Goal: Task Accomplishment & Management: Complete application form

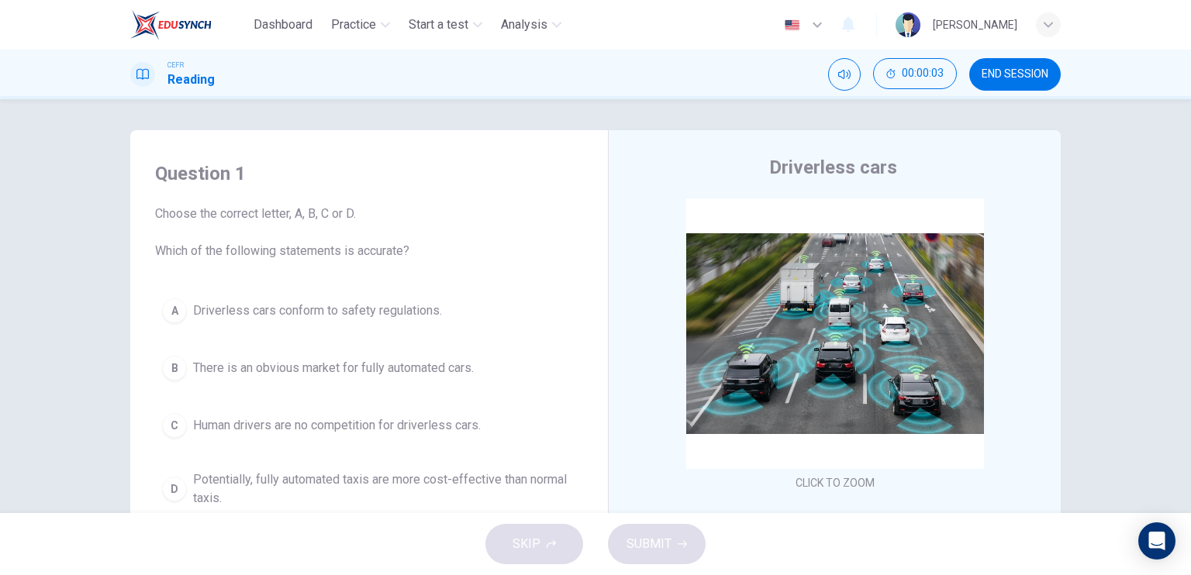
click at [393, 229] on span "Choose the correct letter, A, B, C or D. Which of the following statements is a…" at bounding box center [369, 233] width 428 height 56
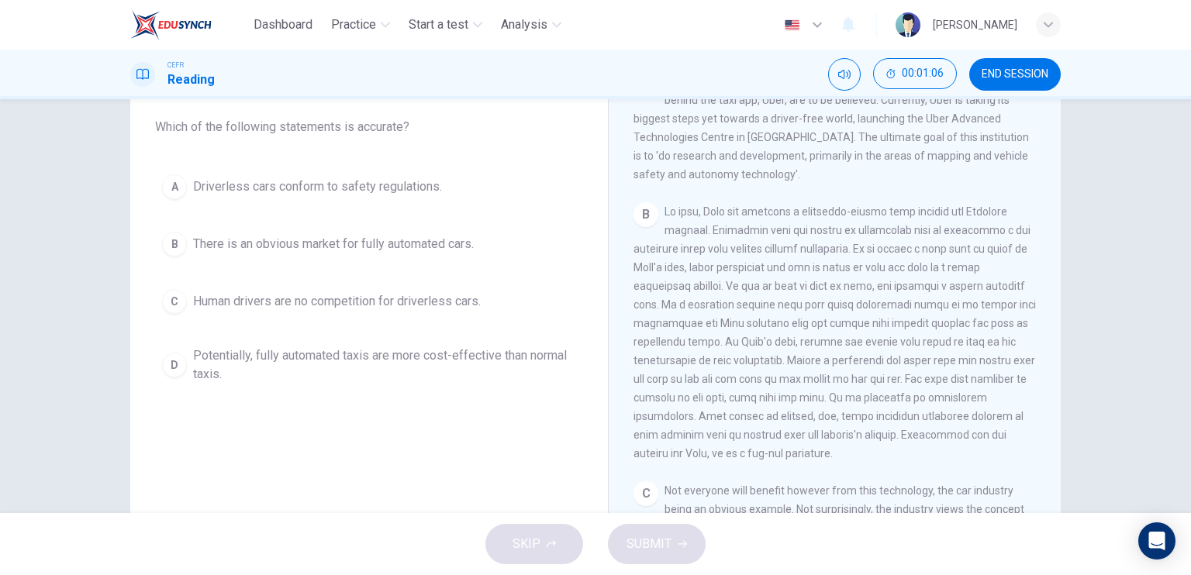
scroll to position [330, 0]
click at [412, 176] on button "A Driverless cars conform to safety regulations." at bounding box center [369, 186] width 428 height 39
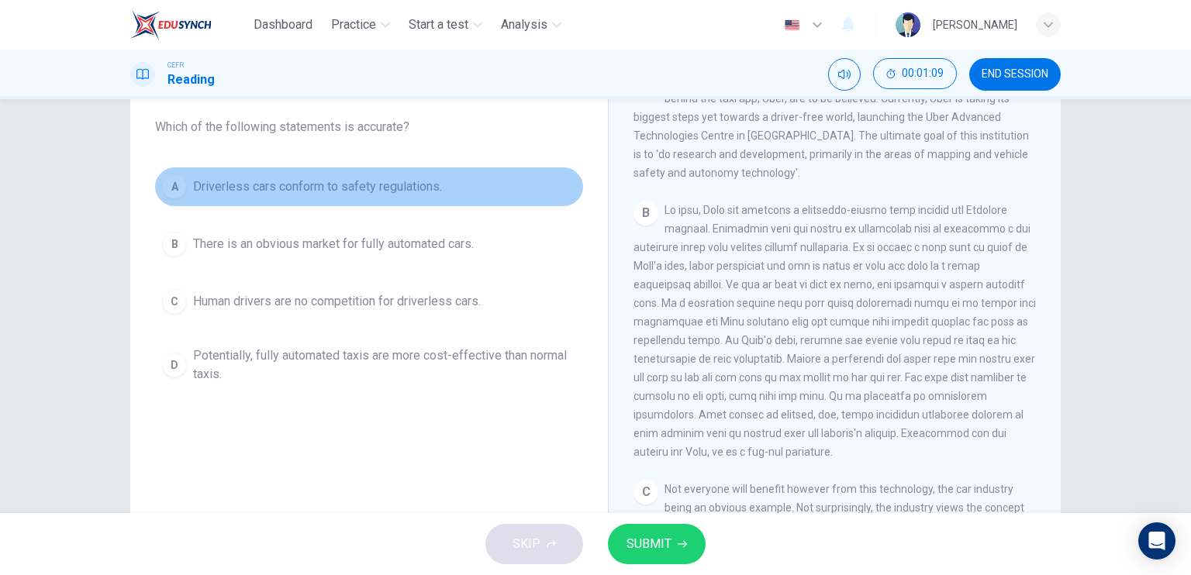
click at [412, 176] on button "A Driverless cars conform to safety regulations." at bounding box center [369, 186] width 428 height 39
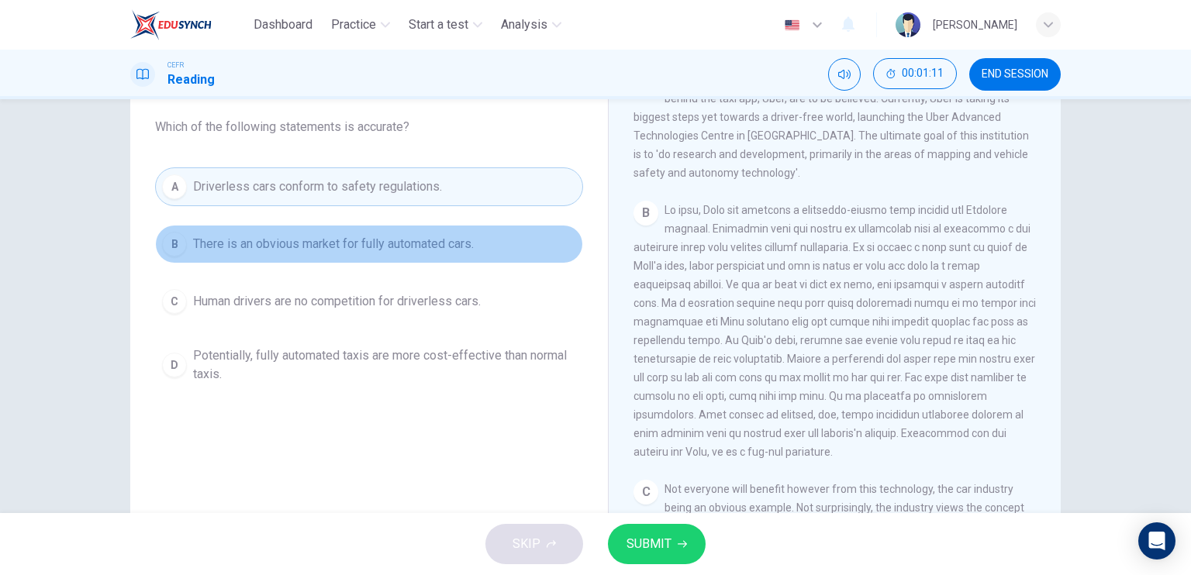
click at [402, 257] on button "B There is an obvious market for fully automated cars." at bounding box center [369, 244] width 428 height 39
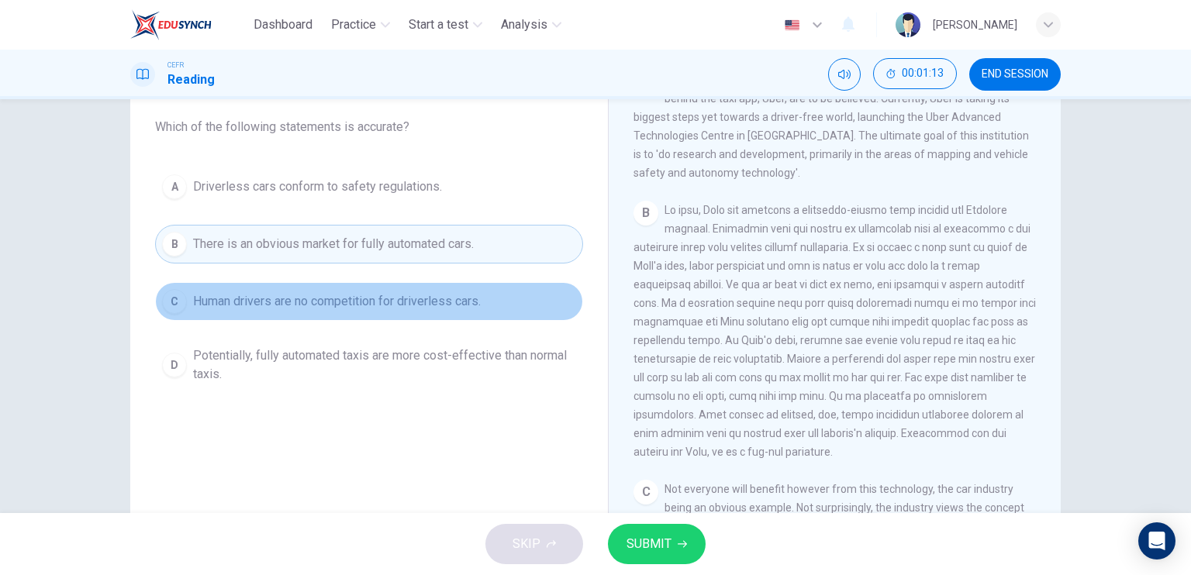
click at [403, 307] on span "Human drivers are no competition for driverless cars." at bounding box center [337, 301] width 288 height 19
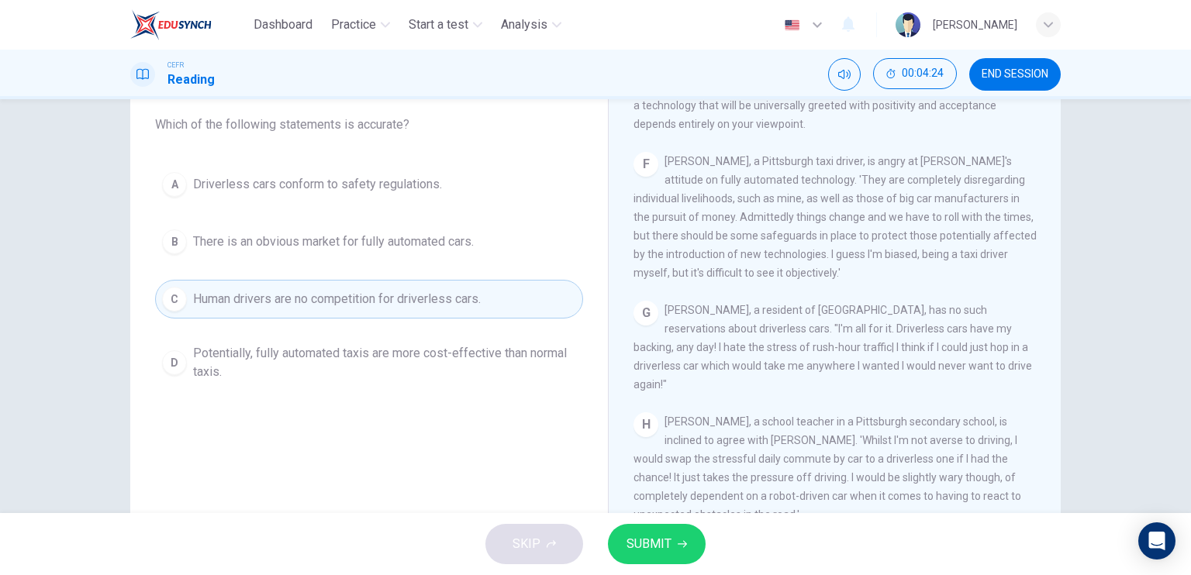
scroll to position [125, 0]
click at [635, 543] on span "SUBMIT" at bounding box center [648, 544] width 45 height 22
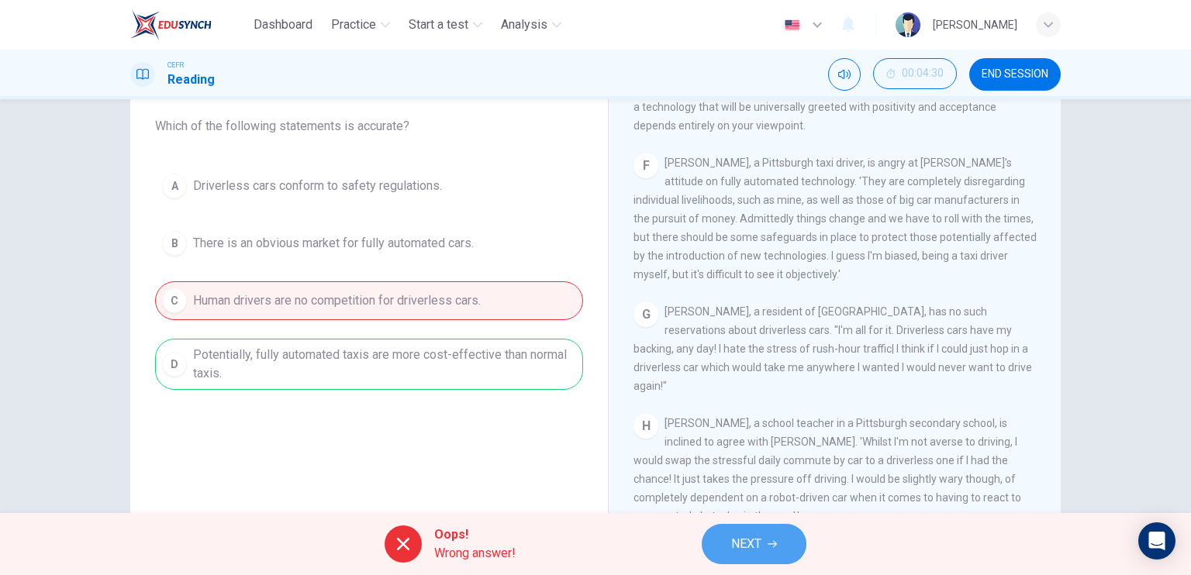
click at [747, 528] on button "NEXT" at bounding box center [754, 544] width 105 height 40
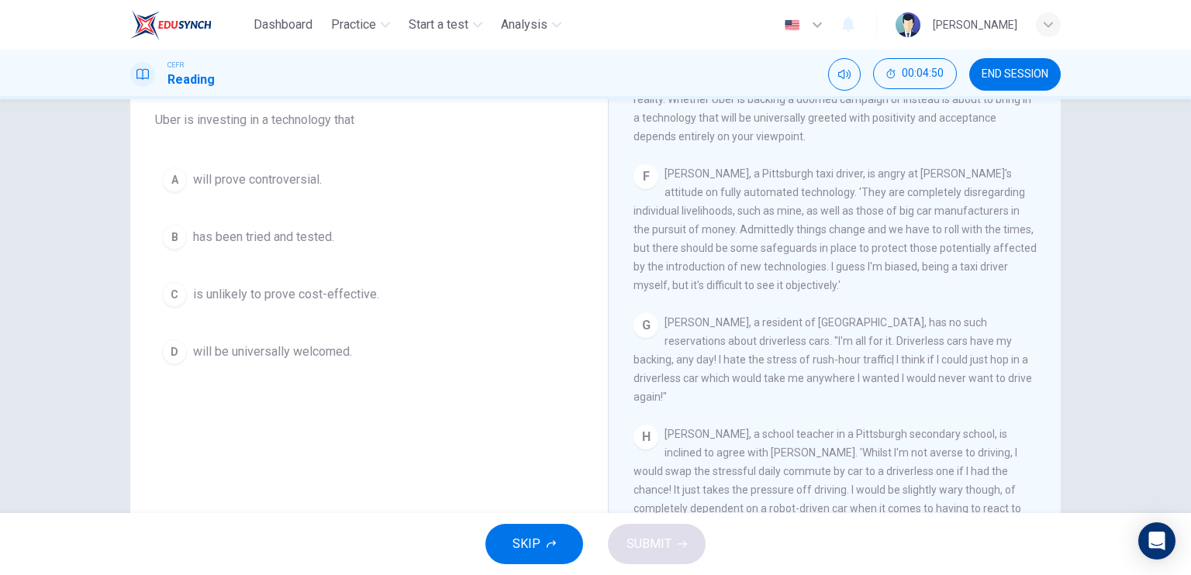
scroll to position [130, 0]
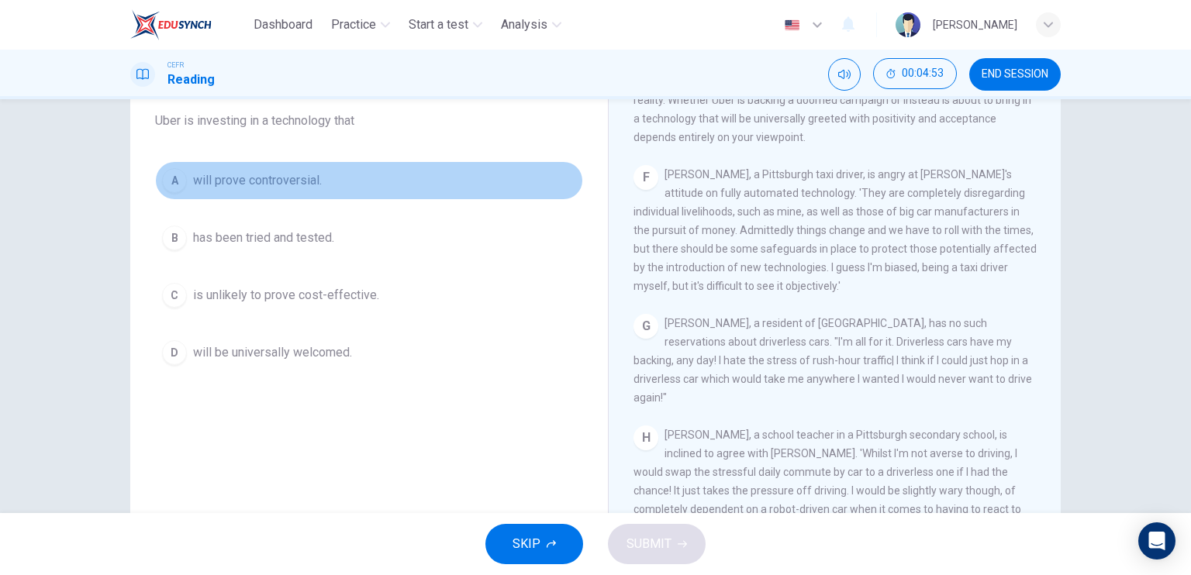
click at [365, 191] on button "A will prove controversial." at bounding box center [369, 180] width 428 height 39
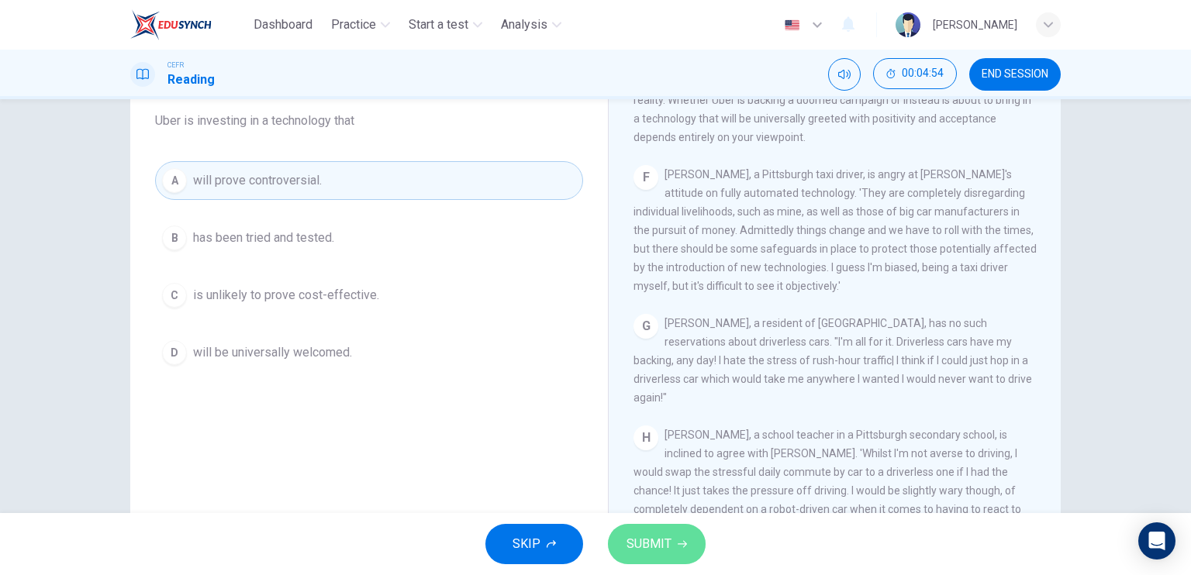
click at [645, 529] on button "SUBMIT" at bounding box center [657, 544] width 98 height 40
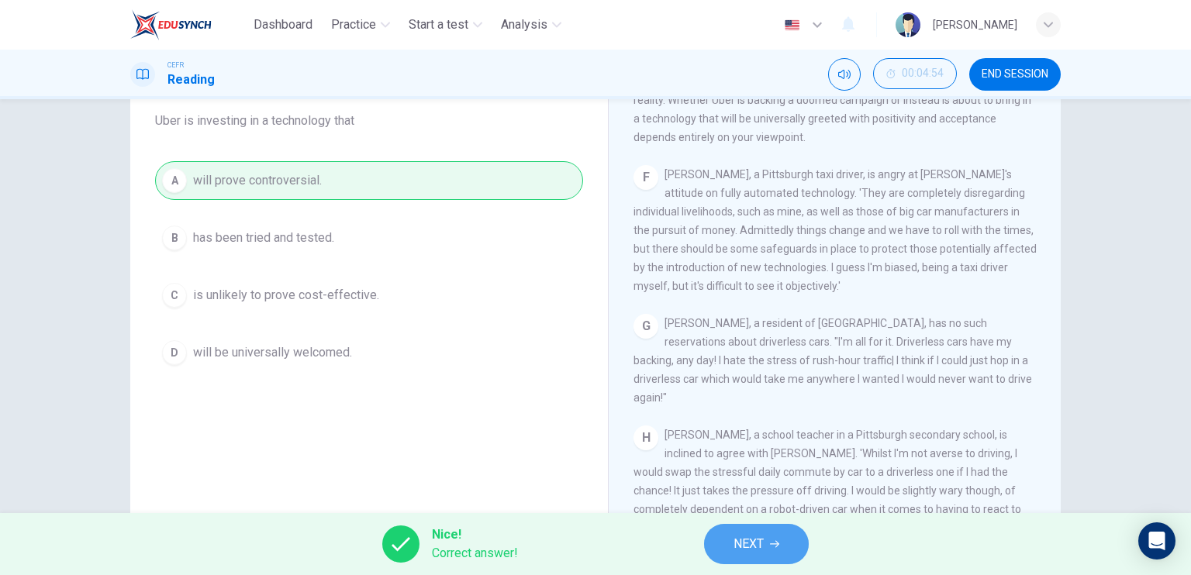
click at [760, 541] on span "NEXT" at bounding box center [748, 544] width 30 height 22
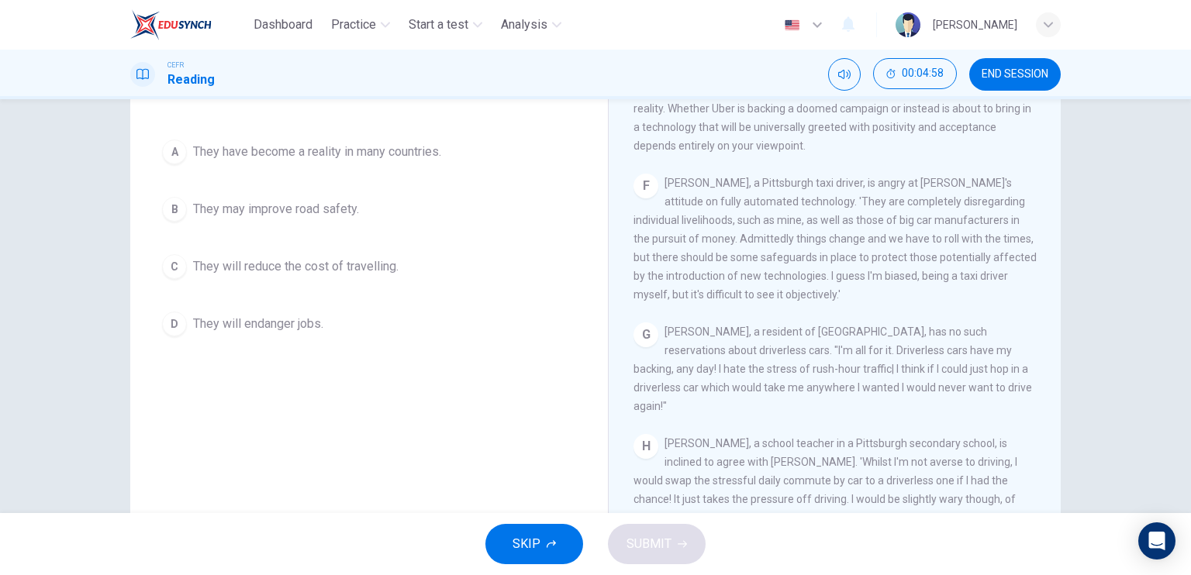
scroll to position [129, 0]
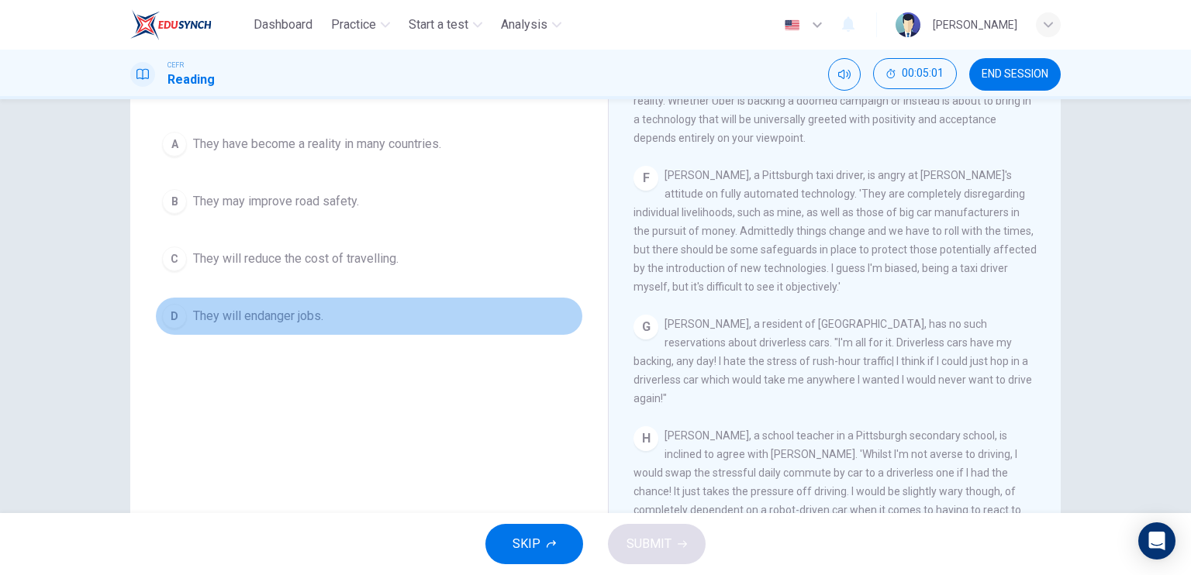
click at [453, 320] on button "D They will endanger jobs." at bounding box center [369, 316] width 428 height 39
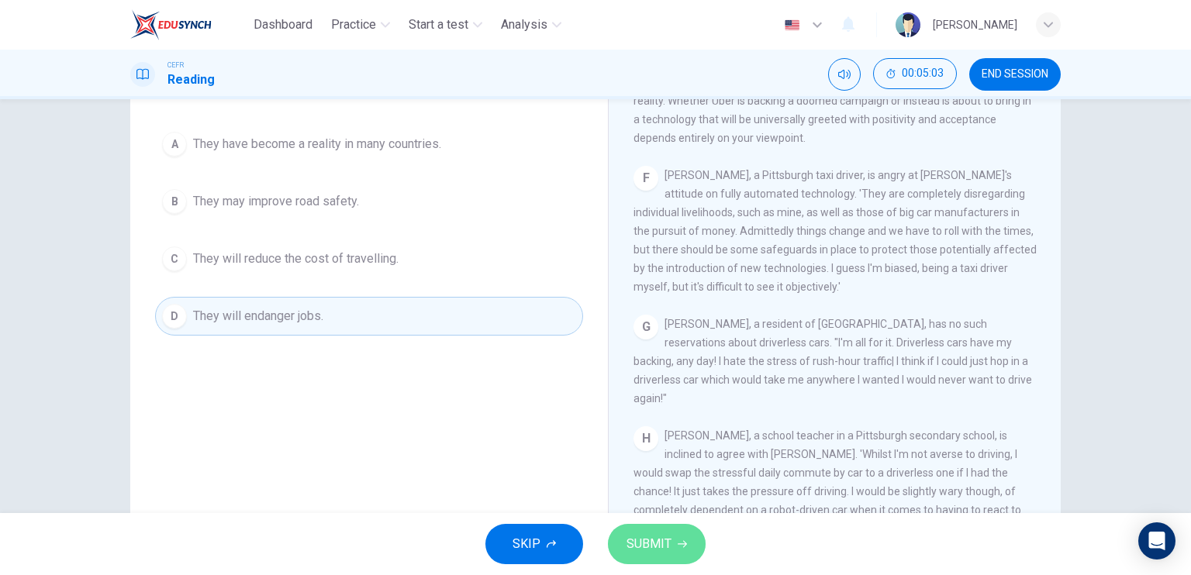
click at [676, 550] on button "SUBMIT" at bounding box center [657, 544] width 98 height 40
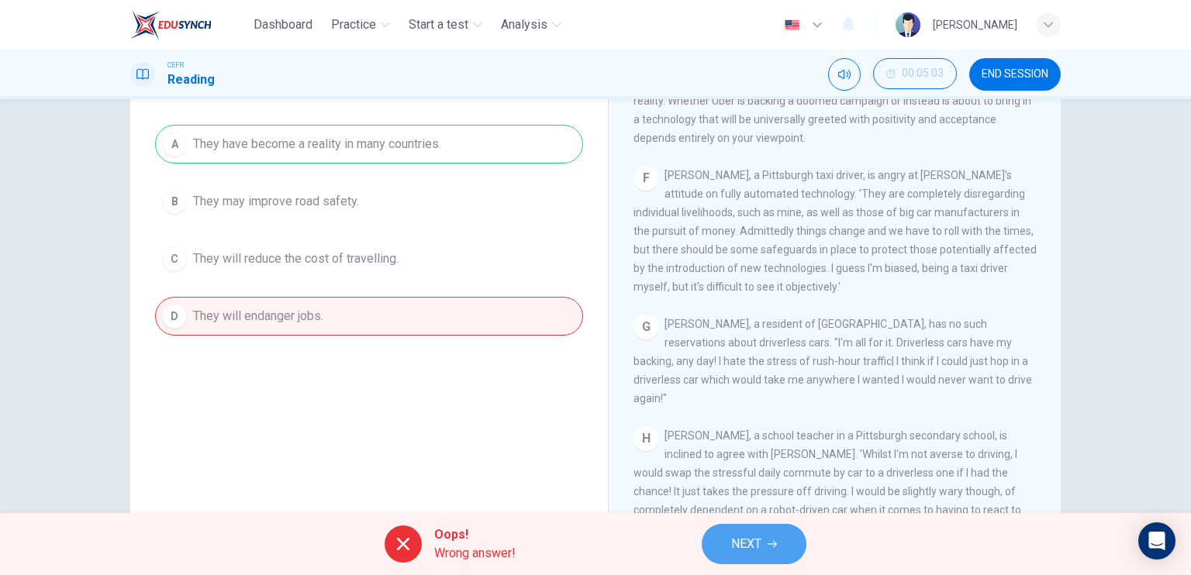
click at [787, 535] on button "NEXT" at bounding box center [754, 544] width 105 height 40
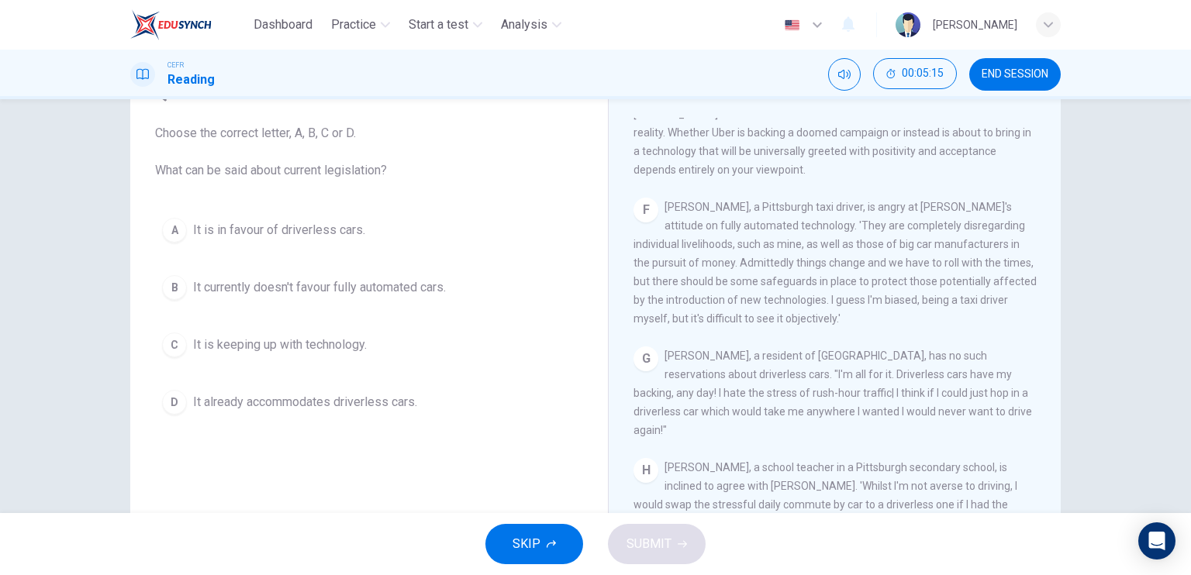
scroll to position [113, 0]
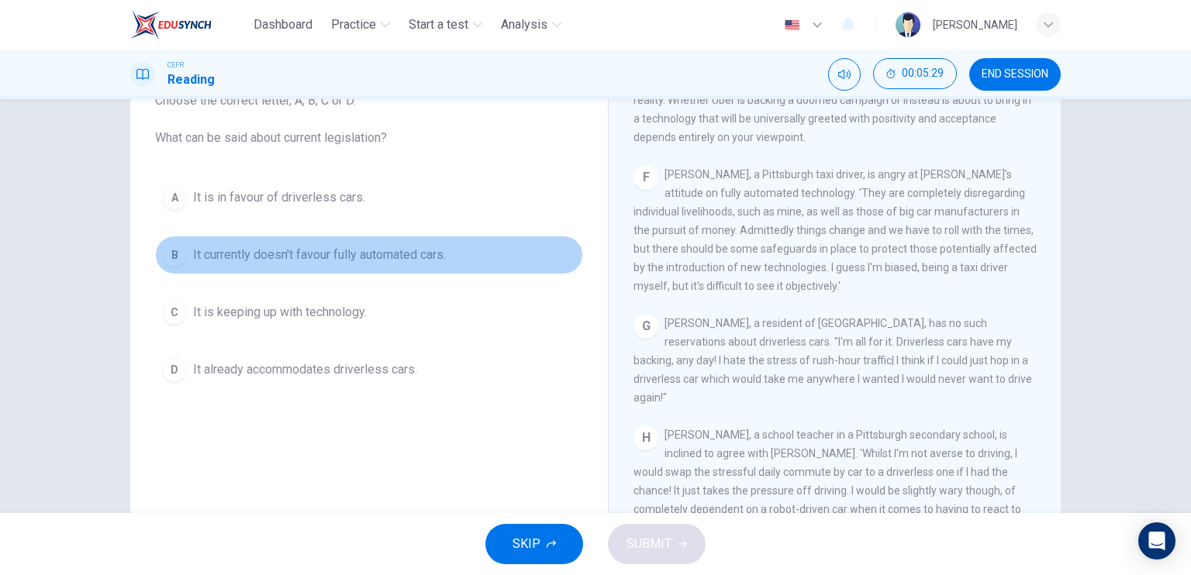
click at [446, 252] on span "It currently doesn't favour fully automated cars." at bounding box center [319, 255] width 253 height 19
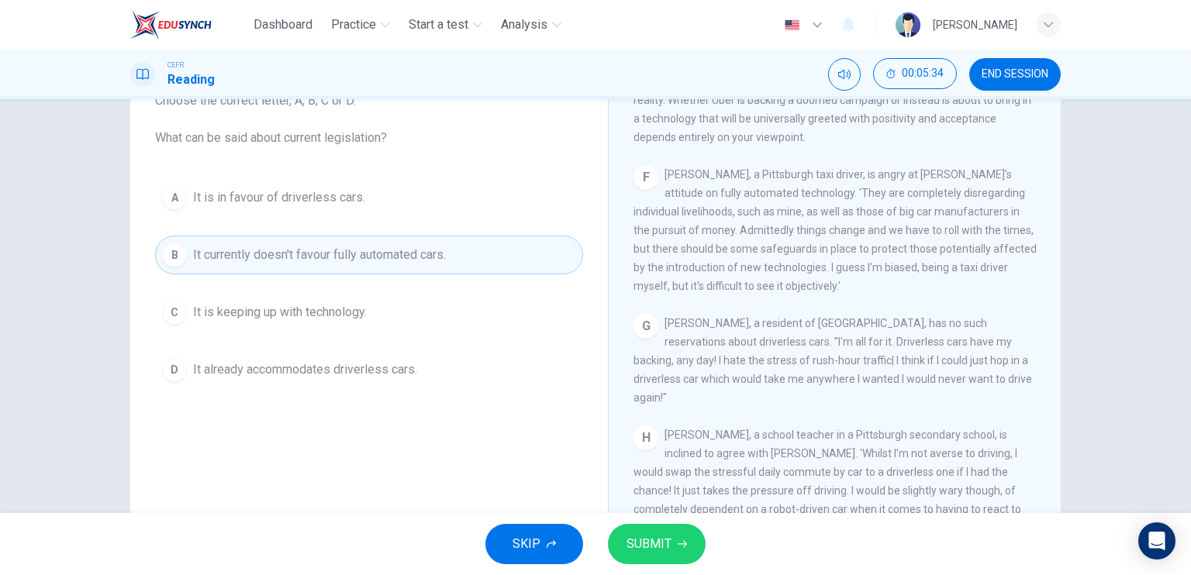
click at [641, 529] on button "SUBMIT" at bounding box center [657, 544] width 98 height 40
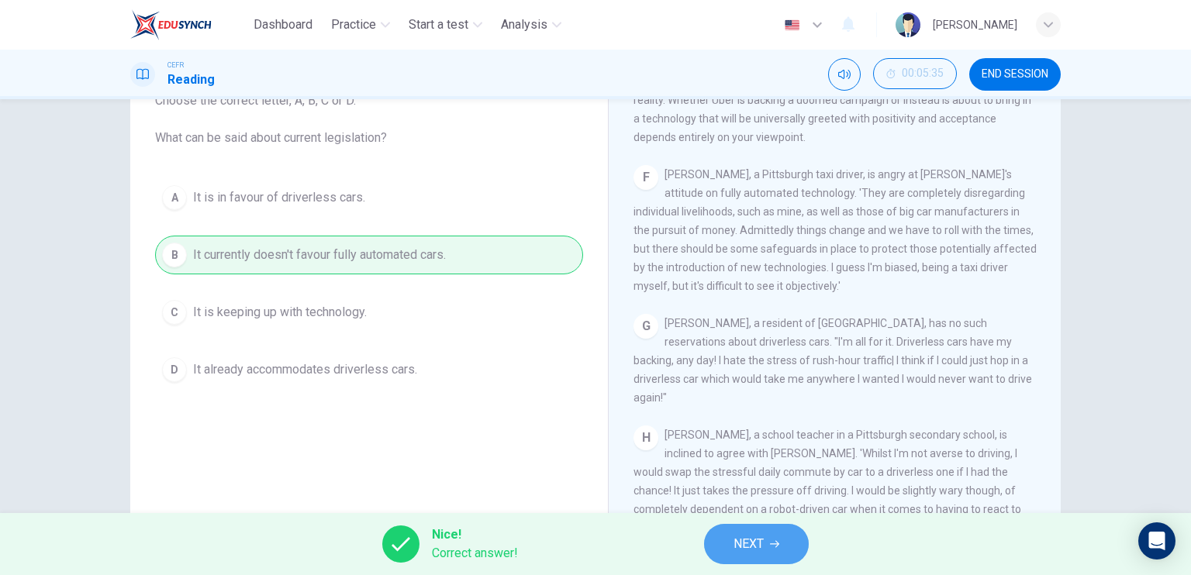
click at [745, 552] on span "NEXT" at bounding box center [748, 544] width 30 height 22
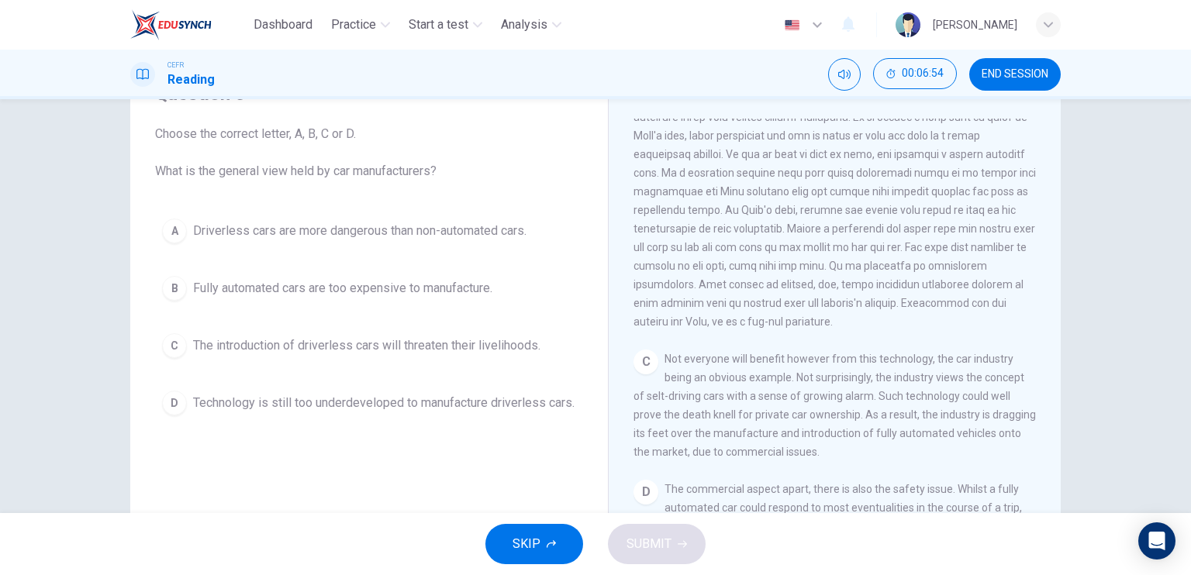
scroll to position [505, 0]
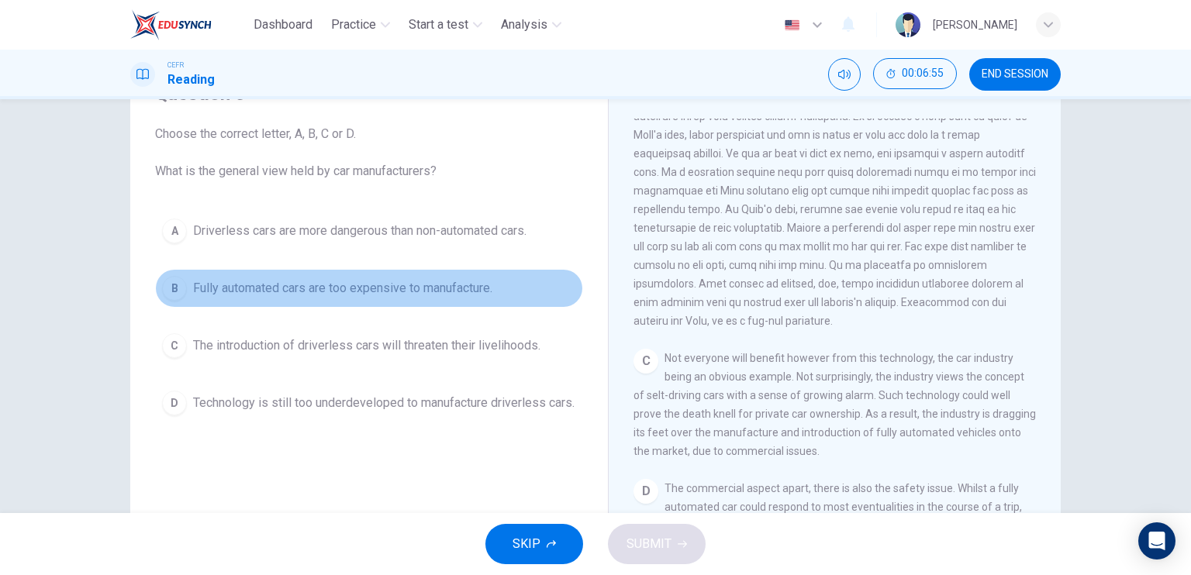
click at [531, 284] on button "B Fully automated cars are too expensive to manufacture." at bounding box center [369, 288] width 428 height 39
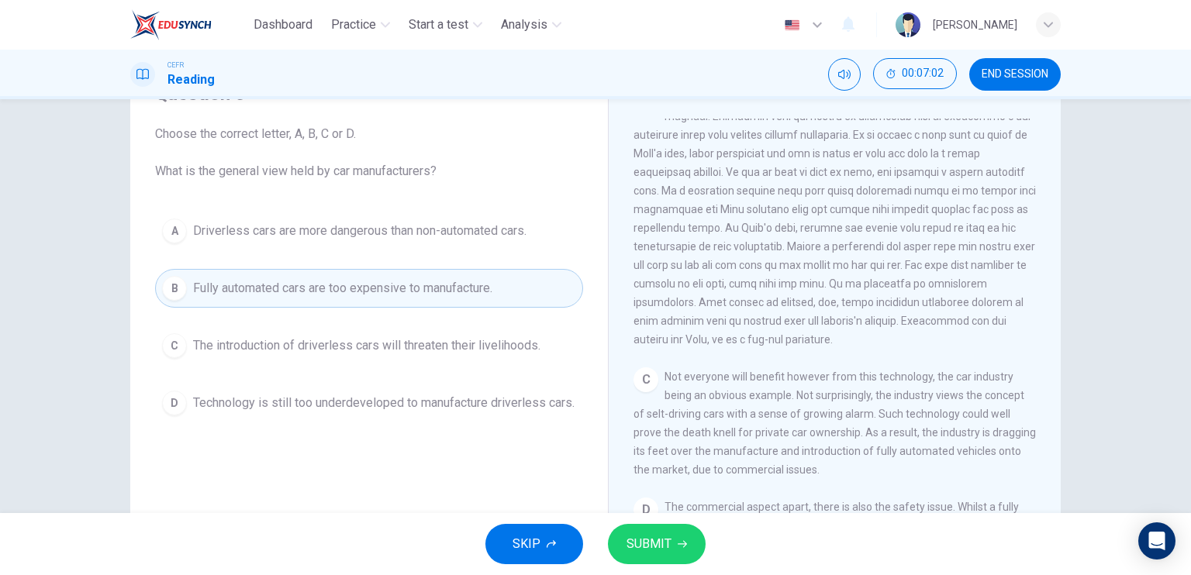
scroll to position [487, 0]
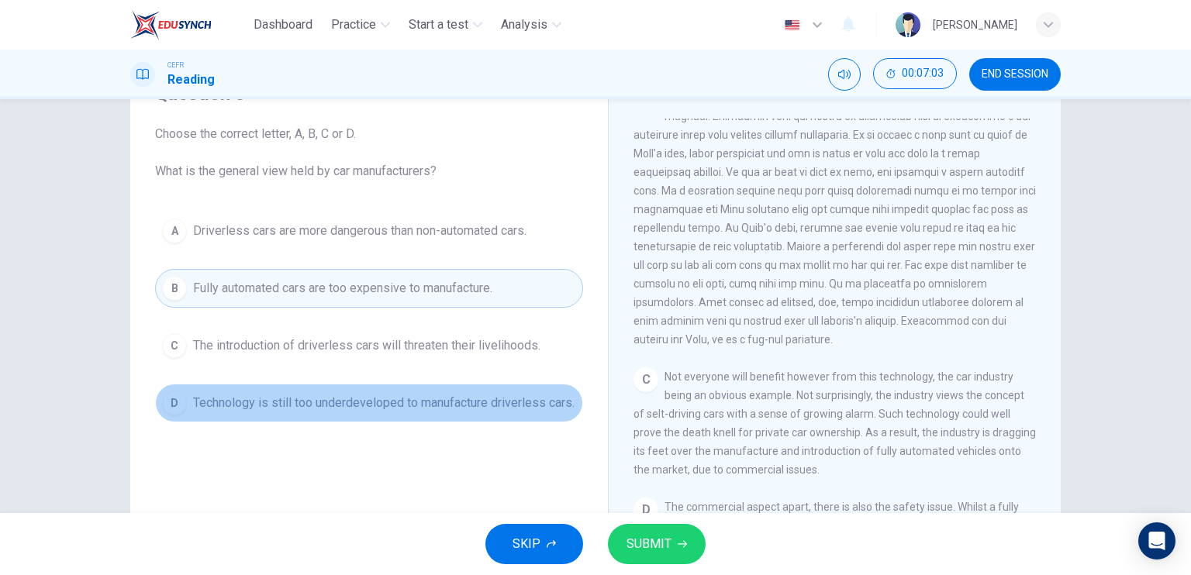
click at [500, 410] on span "Technology is still too underdeveloped to manufacture driverless cars." at bounding box center [383, 403] width 381 height 19
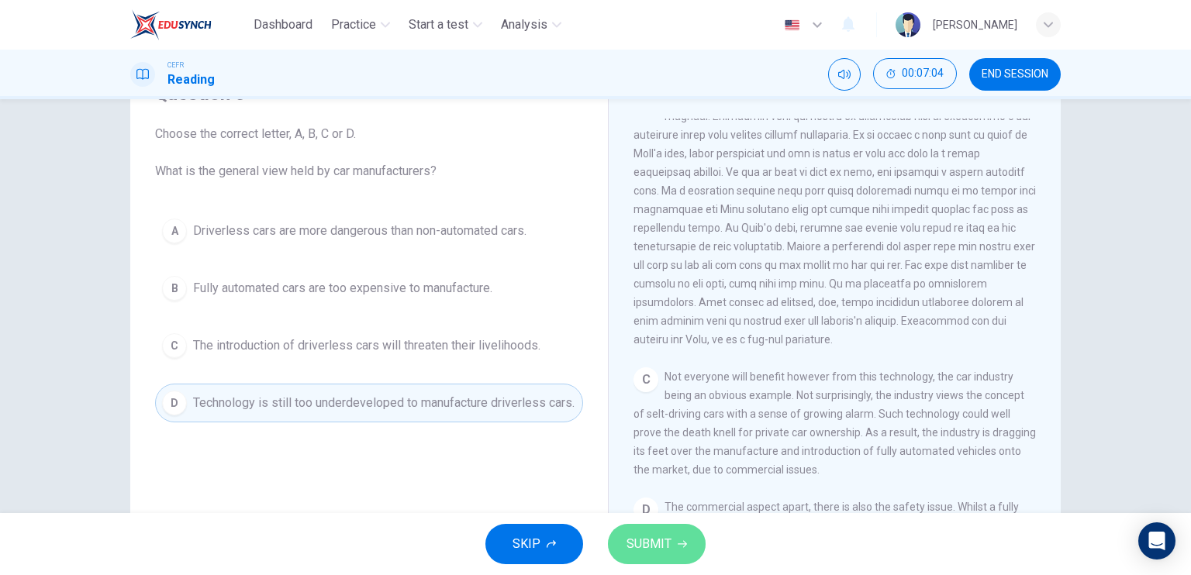
click at [697, 543] on button "SUBMIT" at bounding box center [657, 544] width 98 height 40
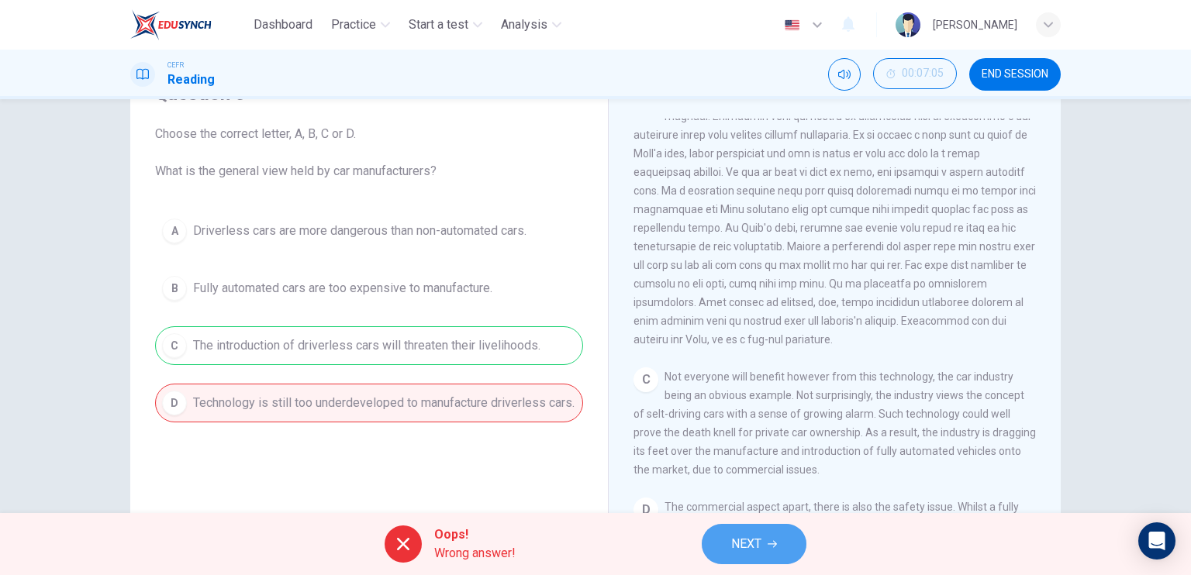
click at [767, 546] on button "NEXT" at bounding box center [754, 544] width 105 height 40
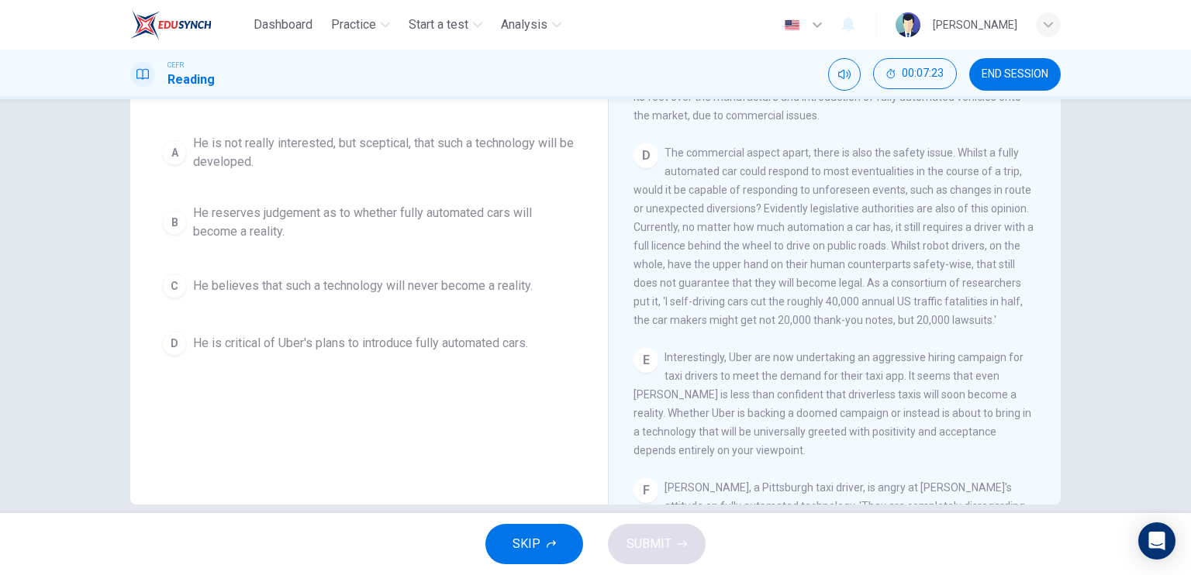
scroll to position [754, 0]
click at [562, 220] on span "He reserves judgement as to whether fully automated cars will become a reality." at bounding box center [384, 222] width 383 height 37
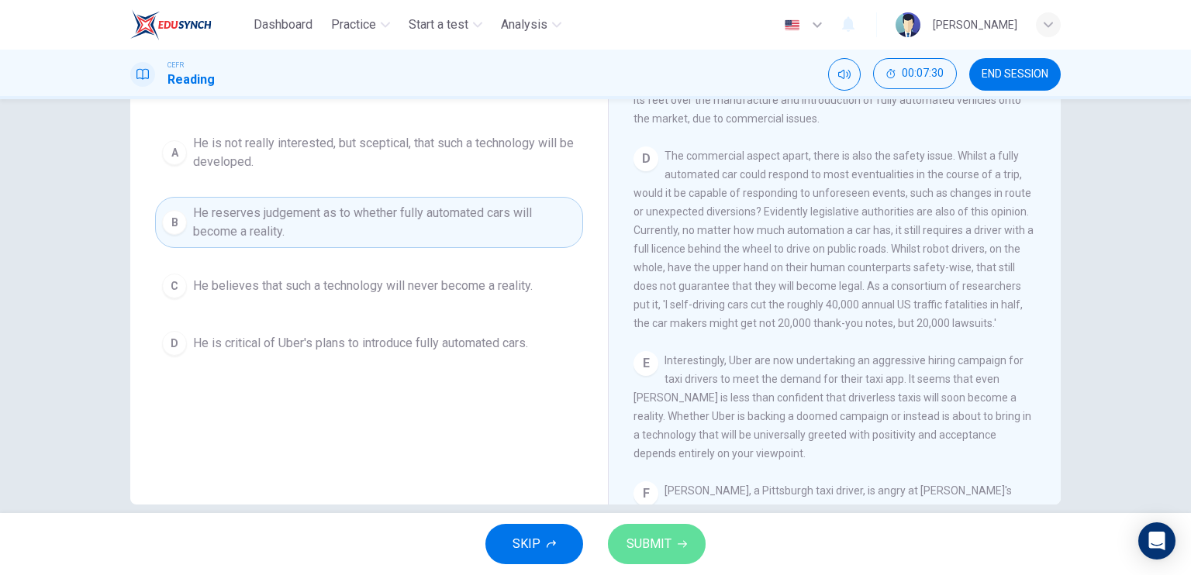
click at [663, 548] on span "SUBMIT" at bounding box center [648, 544] width 45 height 22
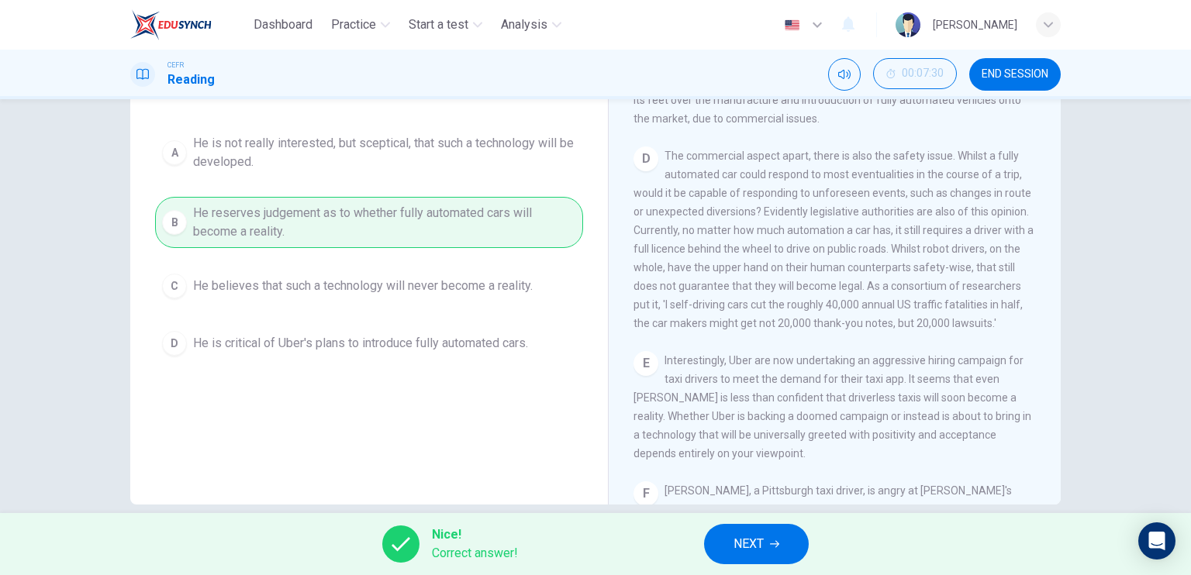
click at [751, 542] on span "NEXT" at bounding box center [748, 544] width 30 height 22
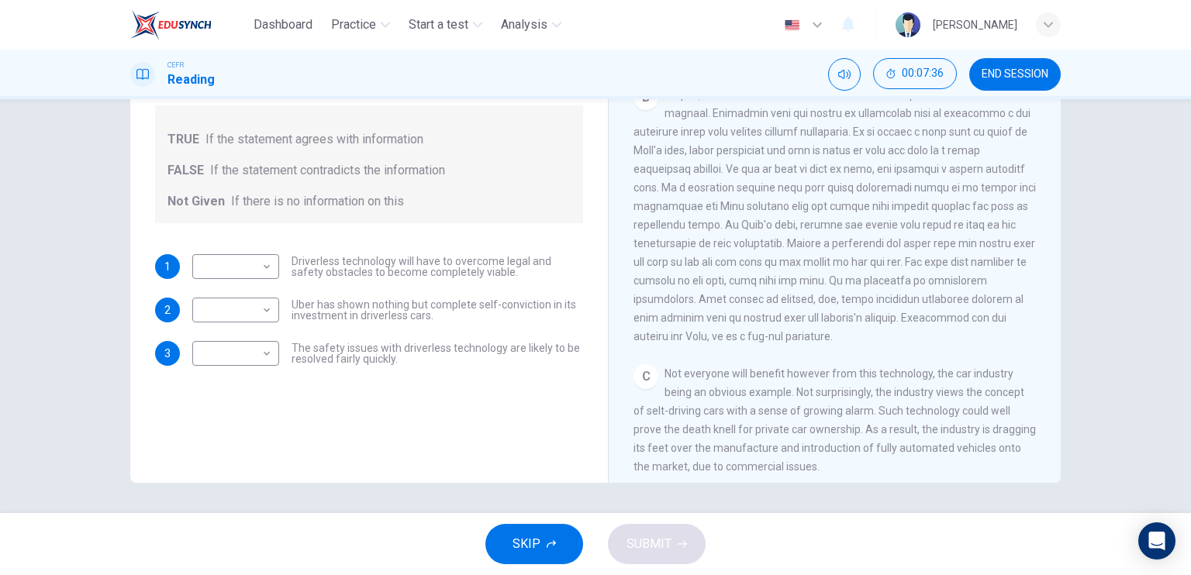
scroll to position [385, 0]
click at [239, 250] on body "Dashboard Practice Start a test Analysis English en ​ INTAN NURELLYN EZRIENA BI…" at bounding box center [595, 287] width 1191 height 575
click at [257, 299] on li "TRUE" at bounding box center [231, 290] width 87 height 25
type input "TRUE"
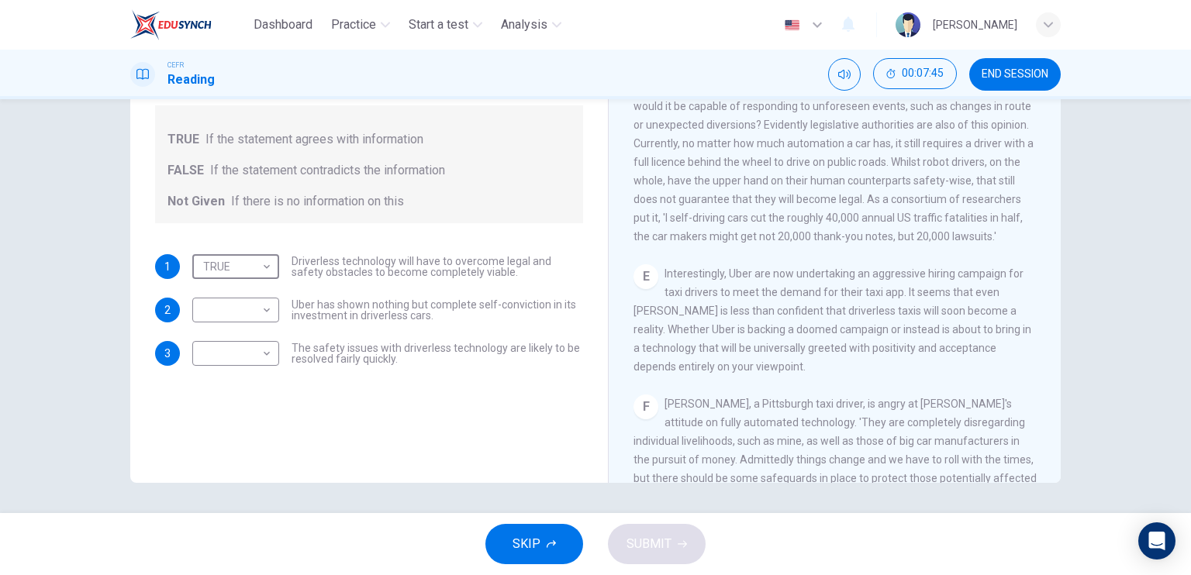
scroll to position [820, 0]
click at [262, 312] on body "Dashboard Practice Start a test Analysis English en ​ INTAN NURELLYN EZRIENA BI…" at bounding box center [595, 287] width 1191 height 575
click at [249, 336] on li "TRUE" at bounding box center [231, 334] width 87 height 25
type input "TRUE"
click at [229, 358] on body "Dashboard Practice Start a test Analysis English en ​ INTAN NURELLYN EZRIENA BI…" at bounding box center [595, 287] width 1191 height 575
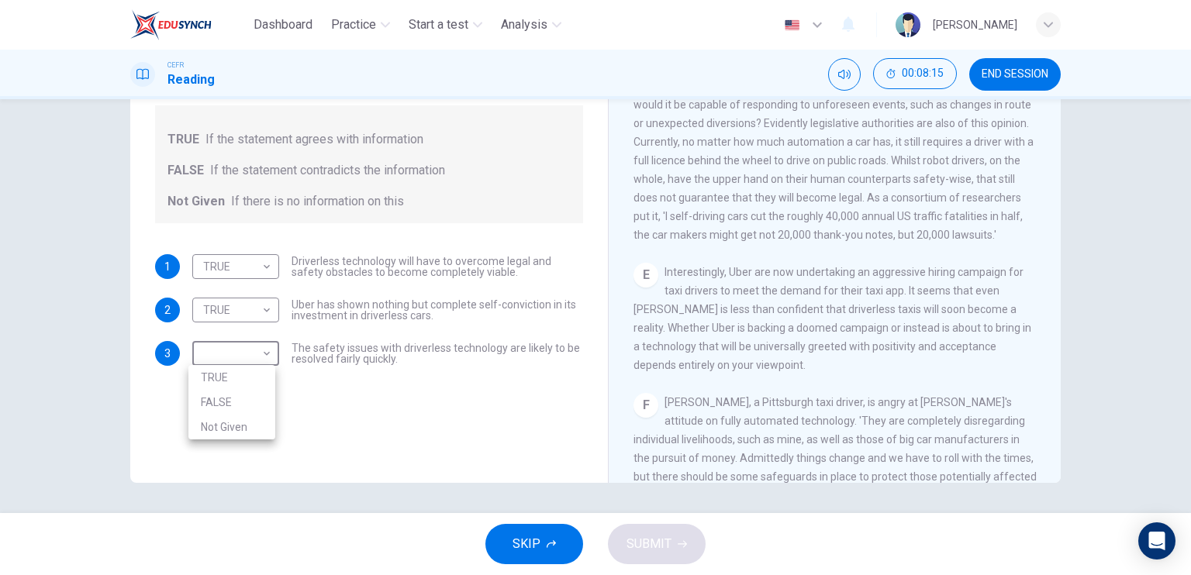
click at [692, 385] on div at bounding box center [595, 287] width 1191 height 575
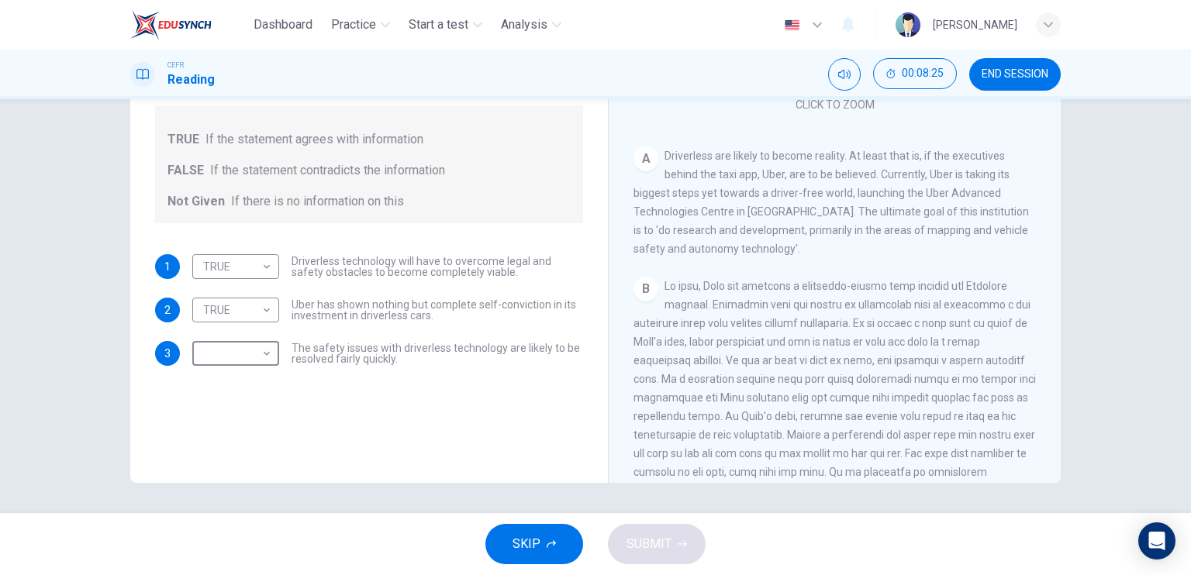
scroll to position [185, 0]
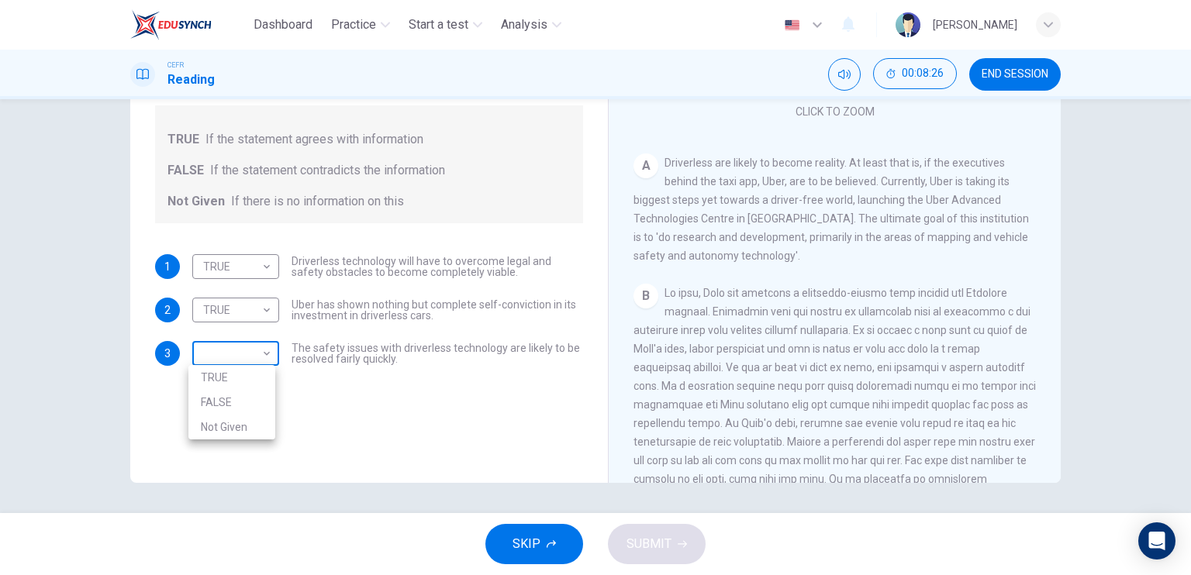
click at [248, 347] on body "Dashboard Practice Start a test Analysis English en ​ INTAN NURELLYN EZRIENA BI…" at bounding box center [595, 287] width 1191 height 575
click at [240, 427] on li "Not Given" at bounding box center [231, 427] width 87 height 25
type input "Not Given"
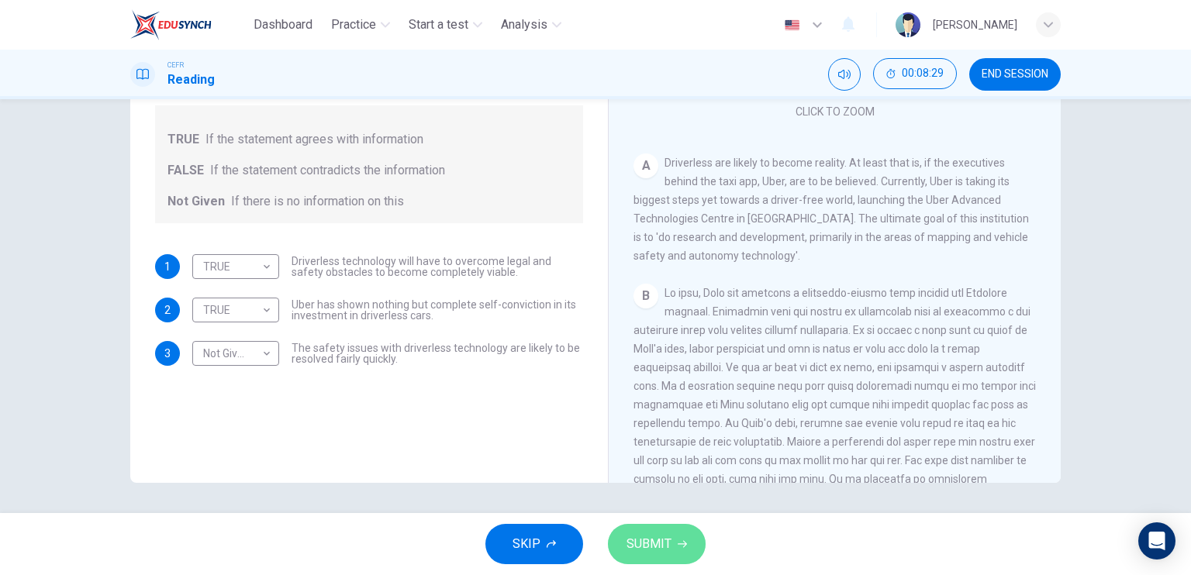
click at [625, 543] on button "SUBMIT" at bounding box center [657, 544] width 98 height 40
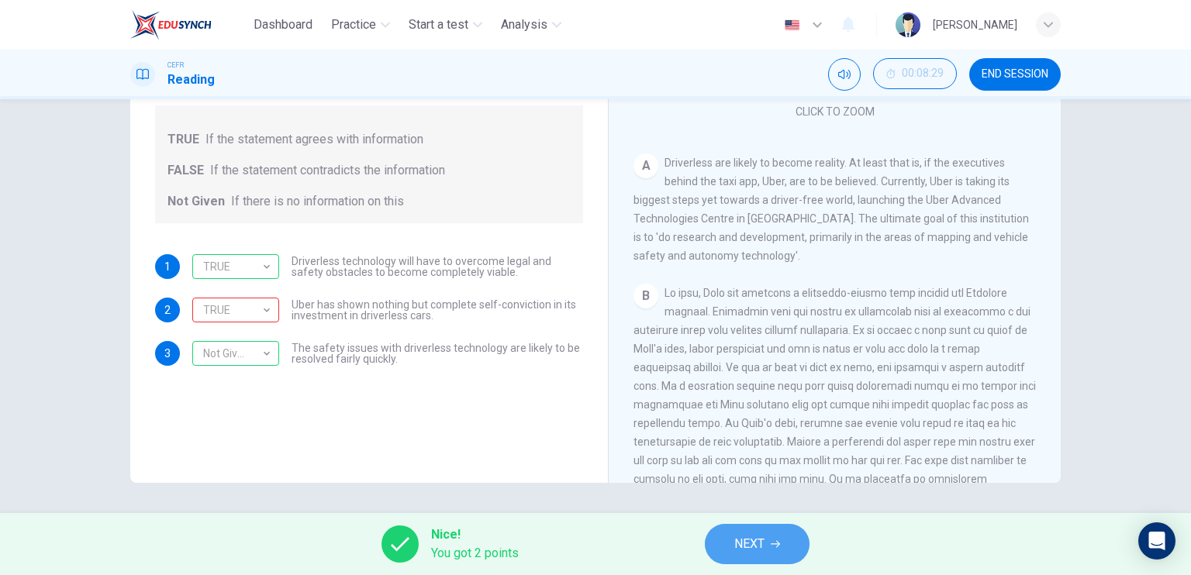
click at [755, 537] on span "NEXT" at bounding box center [749, 544] width 30 height 22
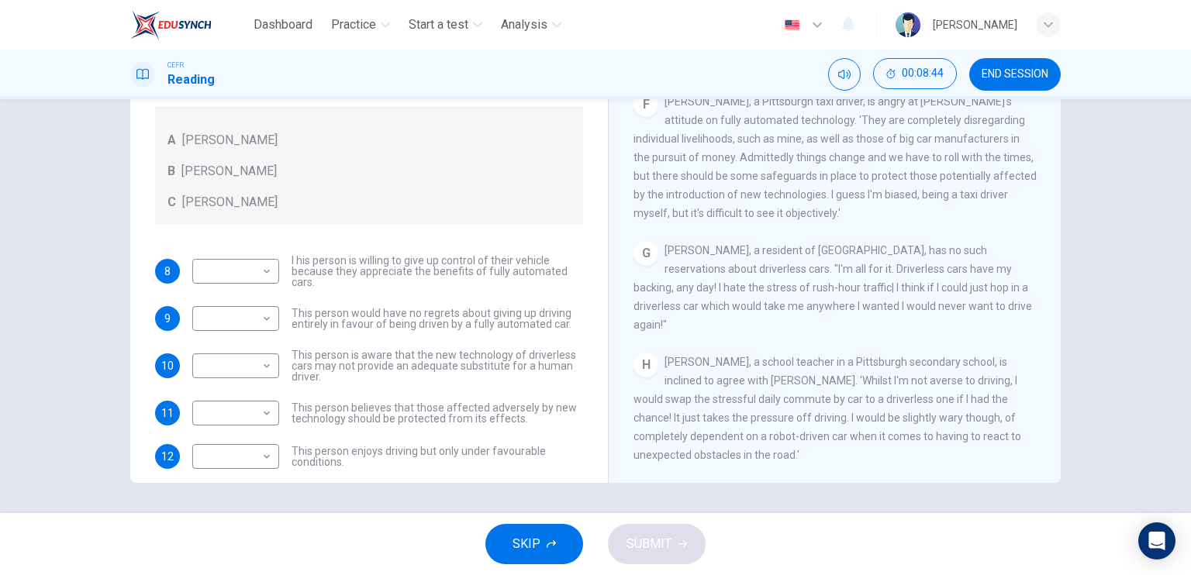
scroll to position [53, 0]
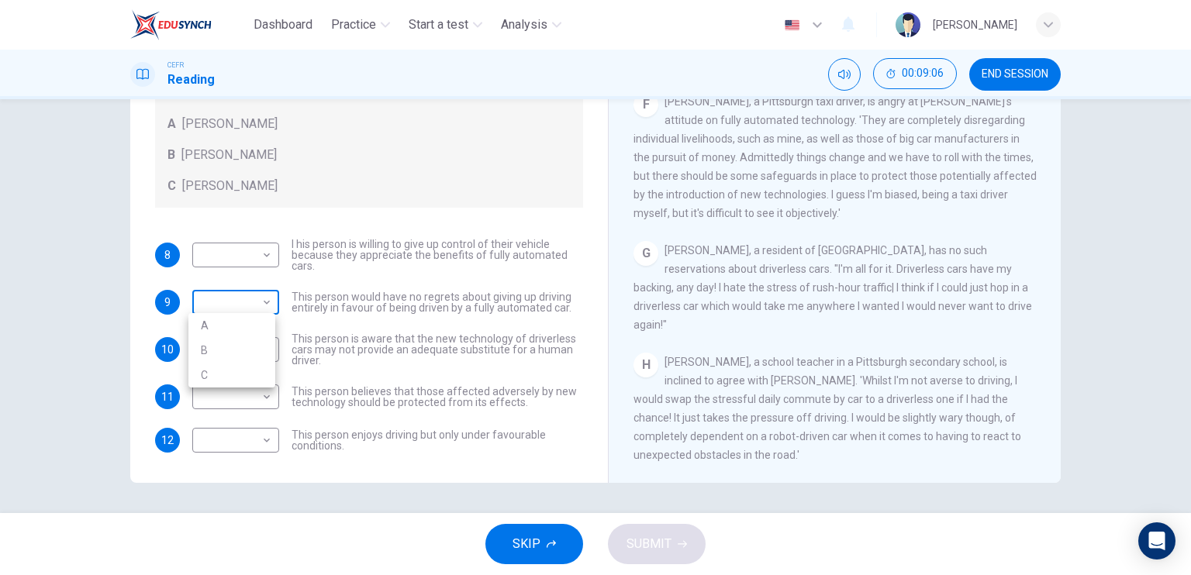
click at [236, 297] on body "Dashboard Practice Start a test Analysis English en ​ INTAN NURELLYN EZRIENA BI…" at bounding box center [595, 287] width 1191 height 575
click at [227, 350] on li "B" at bounding box center [231, 350] width 87 height 25
type input "B"
click at [267, 348] on body "Dashboard Practice Start a test Analysis English en ​ INTAN NURELLYN EZRIENA BI…" at bounding box center [595, 287] width 1191 height 575
click at [251, 378] on li "A" at bounding box center [231, 372] width 87 height 25
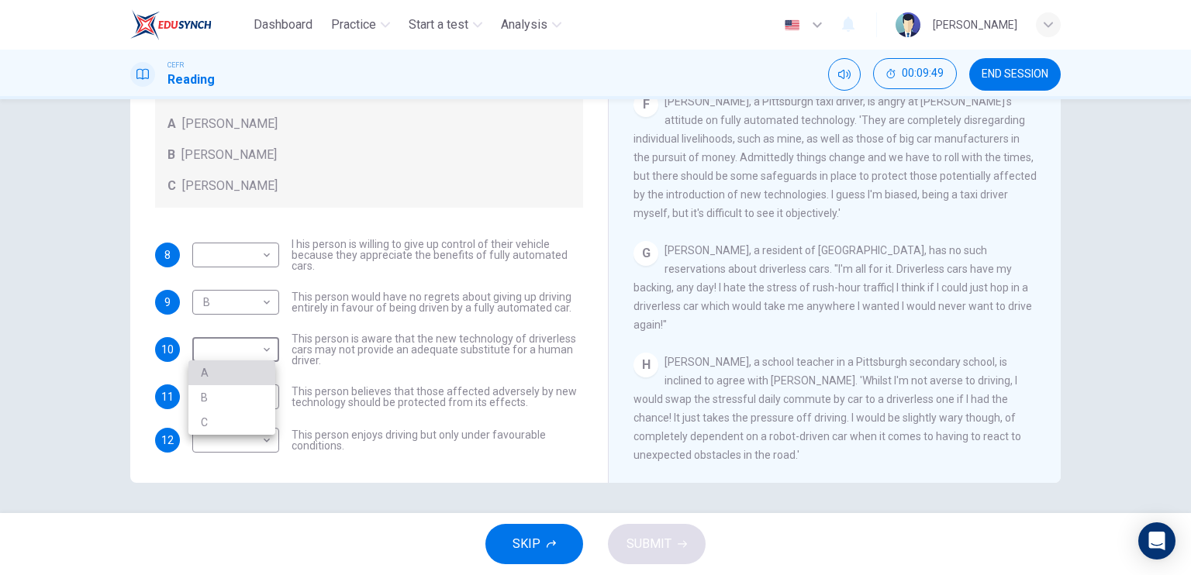
type input "A"
click at [253, 391] on body "Dashboard Practice Start a test Analysis English en ​ INTAN NURELLYN EZRIENA BI…" at bounding box center [595, 287] width 1191 height 575
click at [247, 416] on li "A" at bounding box center [231, 420] width 87 height 25
type input "A"
click at [222, 443] on body "Dashboard Practice Start a test Analysis English en ​ INTAN NURELLYN EZRIENA BI…" at bounding box center [595, 287] width 1191 height 575
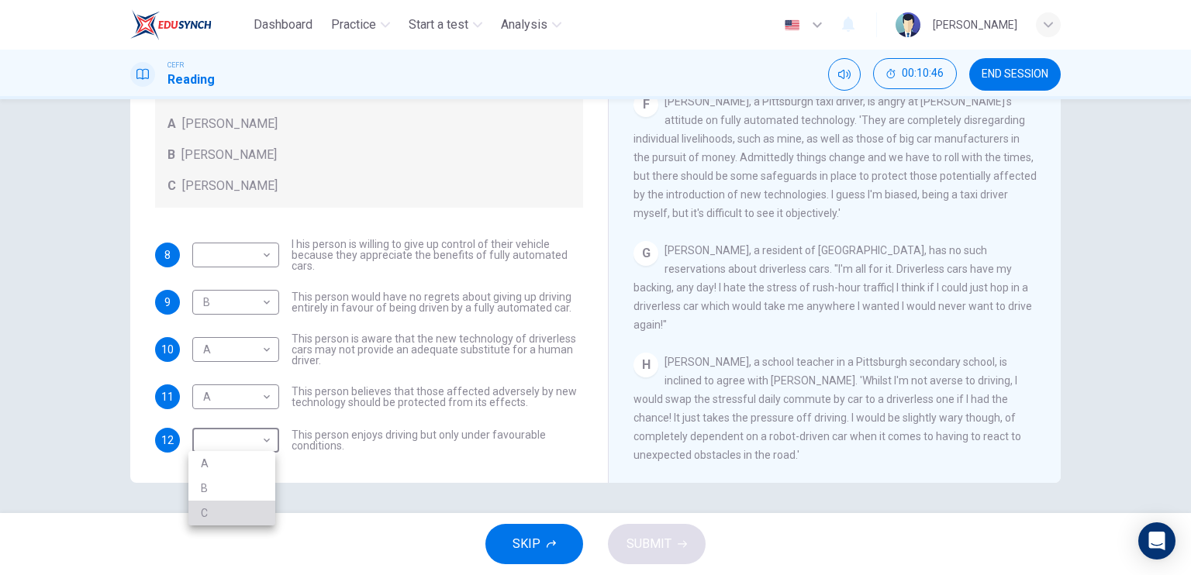
click at [242, 509] on li "C" at bounding box center [231, 513] width 87 height 25
type input "C"
click at [267, 264] on body "Dashboard Practice Start a test Analysis English en ​ INTAN NURELLYN EZRIENA BI…" at bounding box center [595, 287] width 1191 height 575
click at [251, 333] on li "C" at bounding box center [231, 328] width 87 height 25
type input "C"
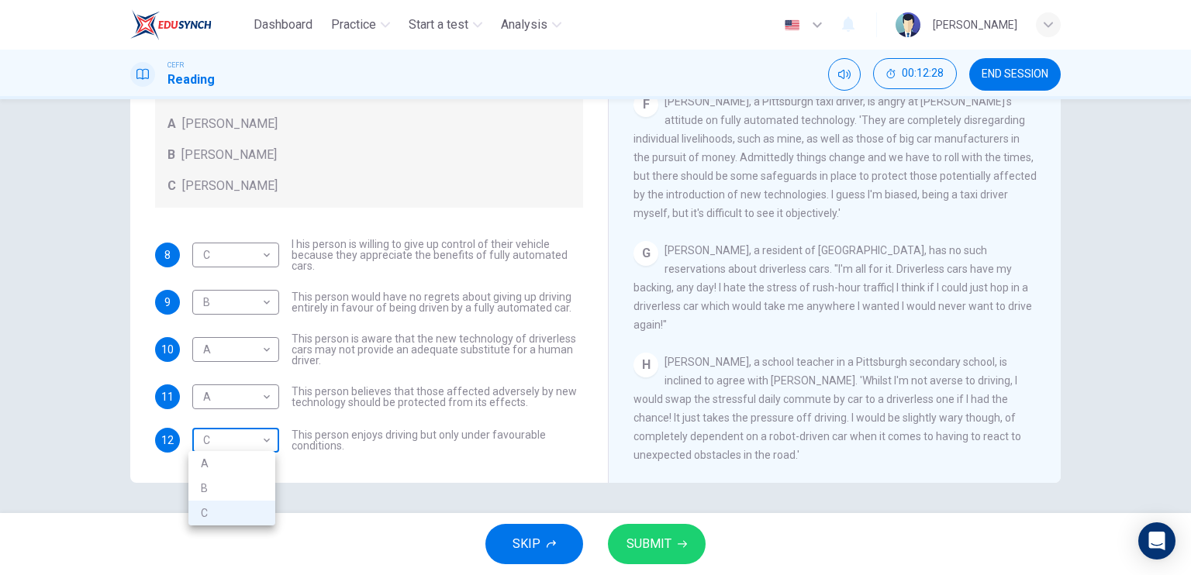
click at [243, 447] on body "Dashboard Practice Start a test Analysis English en ​ INTAN NURELLYN EZRIENA BI…" at bounding box center [595, 287] width 1191 height 575
click at [233, 456] on li "A" at bounding box center [231, 463] width 87 height 25
click at [233, 434] on body "Dashboard Practice Start a test Analysis English en ​ INTAN NURELLYN EZRIENA BI…" at bounding box center [595, 287] width 1191 height 575
click at [227, 509] on li "C" at bounding box center [231, 513] width 87 height 25
type input "C"
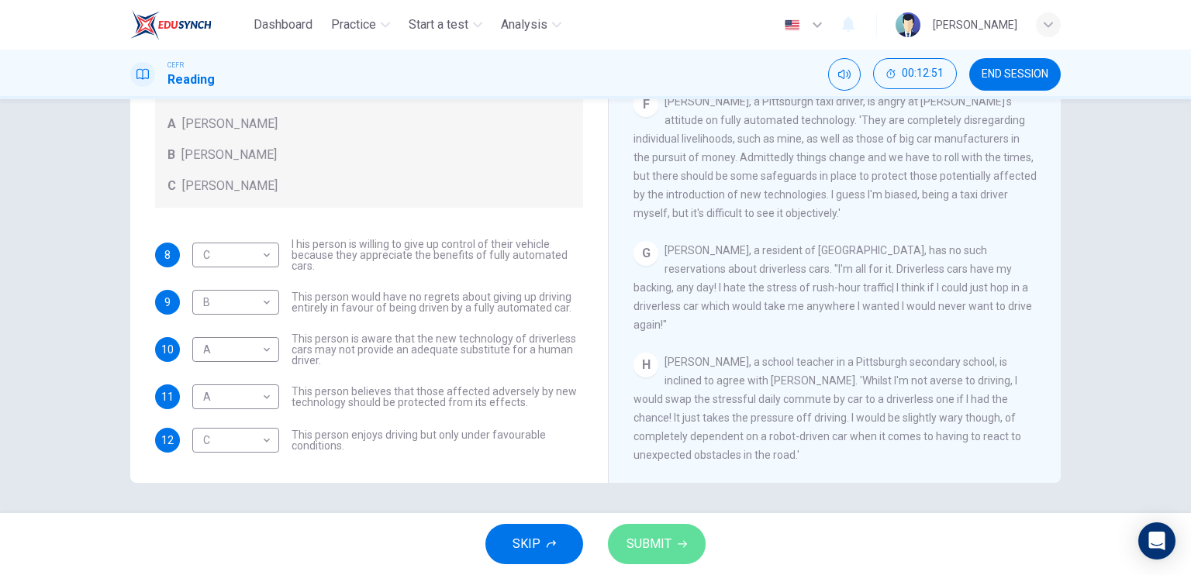
click at [666, 545] on span "SUBMIT" at bounding box center [648, 544] width 45 height 22
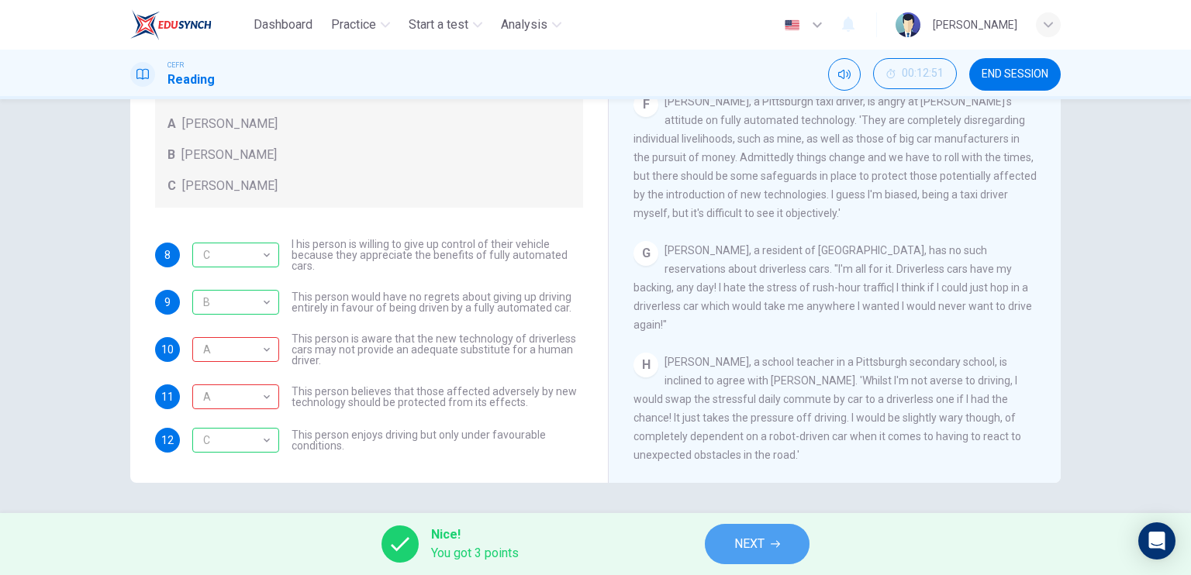
click at [781, 537] on button "NEXT" at bounding box center [757, 544] width 105 height 40
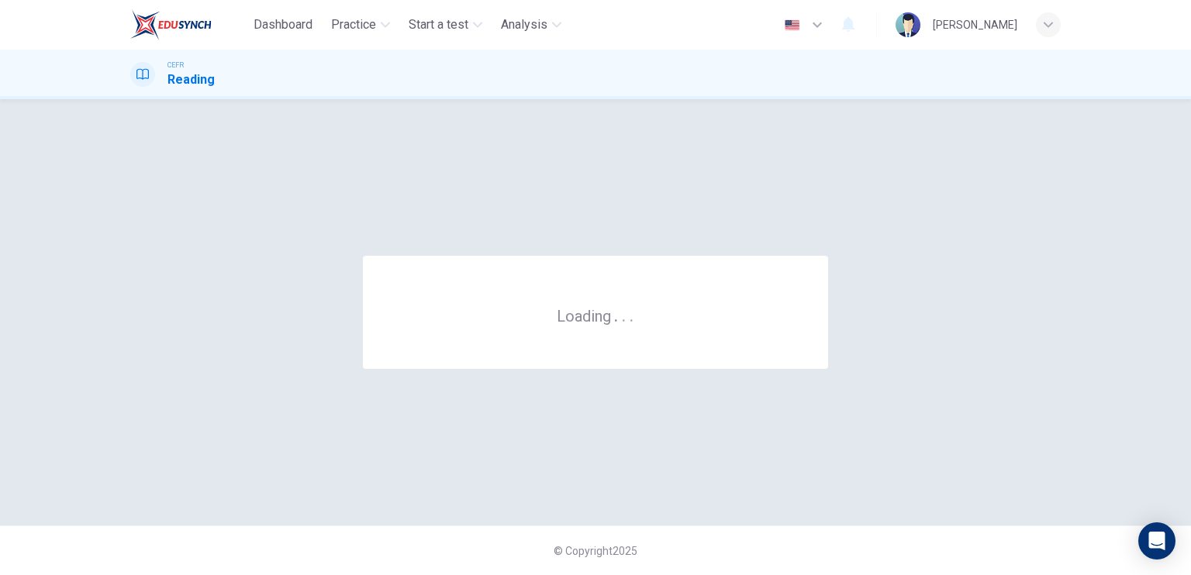
scroll to position [0, 0]
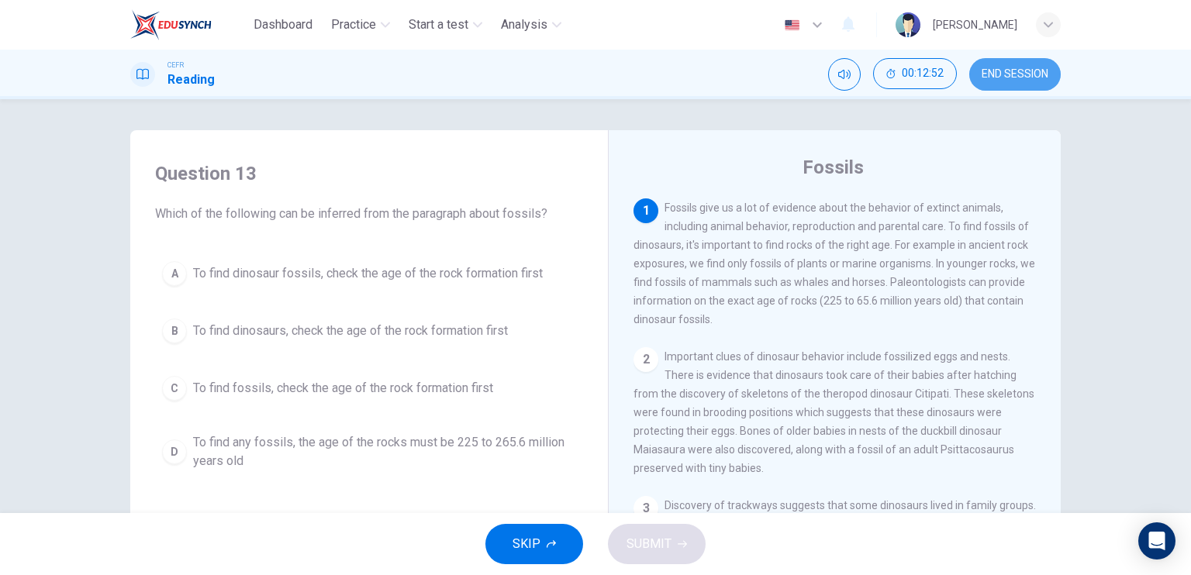
click at [985, 64] on button "END SESSION" at bounding box center [1014, 74] width 91 height 33
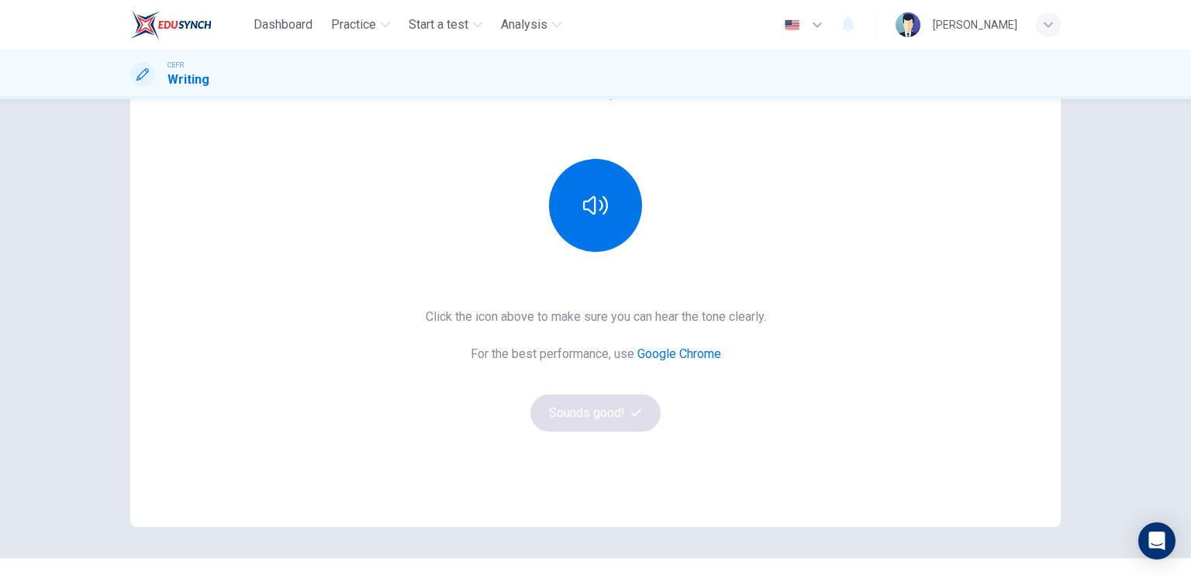
scroll to position [143, 0]
click at [589, 235] on button "button" at bounding box center [595, 204] width 93 height 93
click at [564, 408] on button "Sounds good!" at bounding box center [595, 412] width 130 height 37
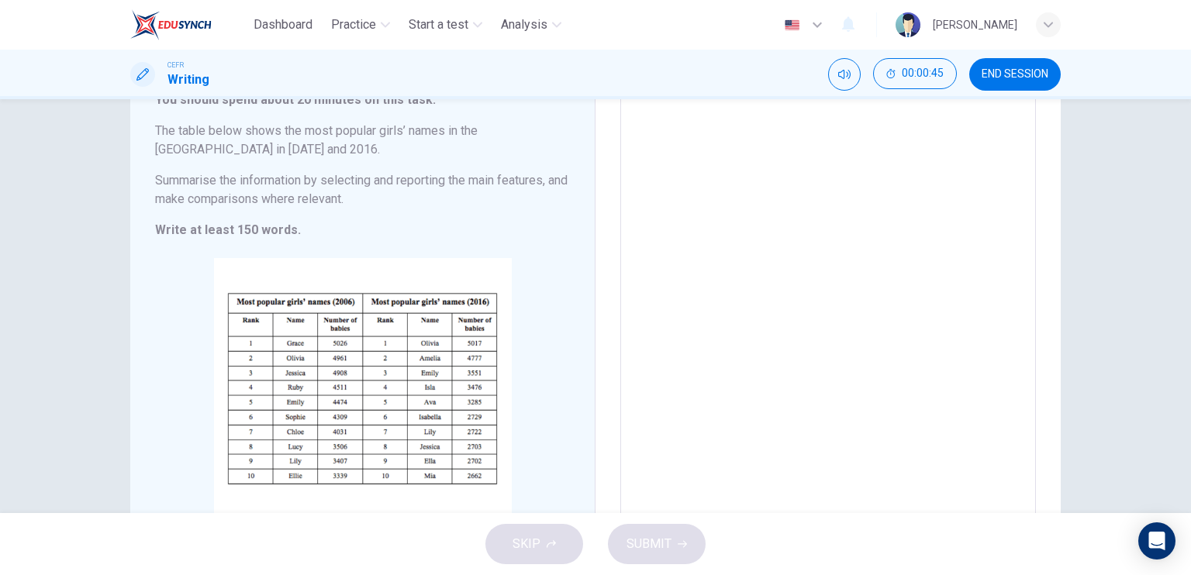
scroll to position [78, 0]
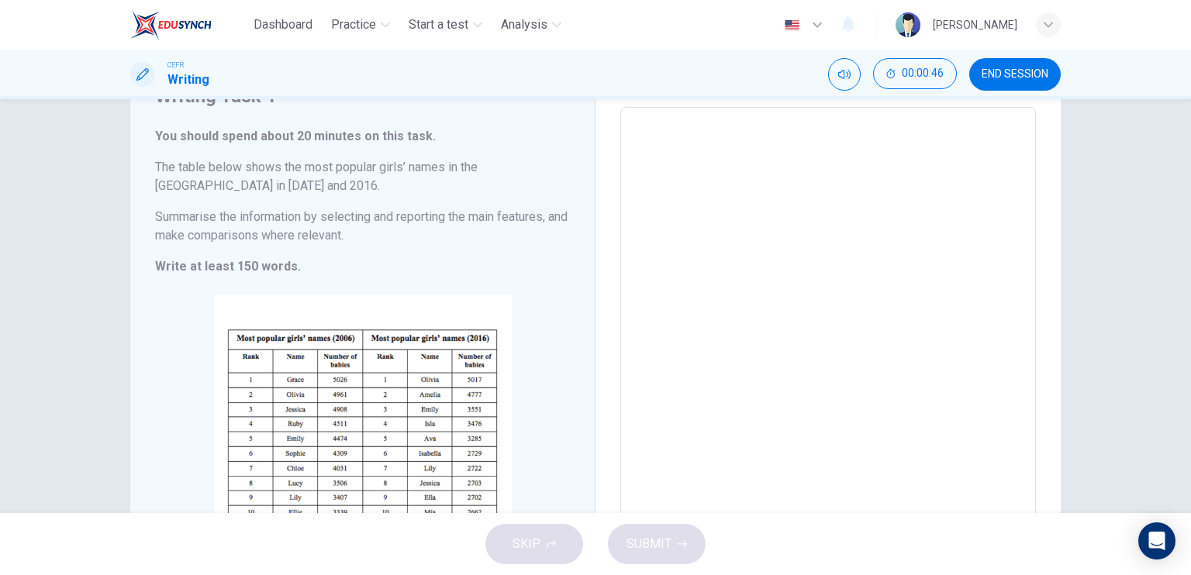
click at [623, 194] on div "x ​" at bounding box center [828, 336] width 416 height 458
type textarea "T"
type textarea "x"
type textarea "Th"
type textarea "x"
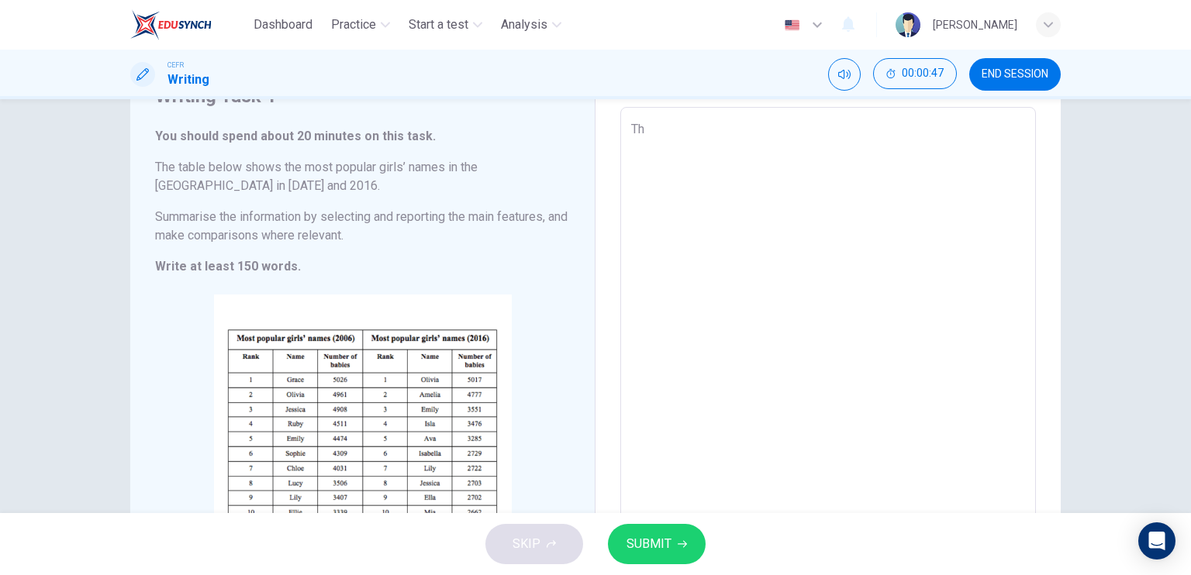
type textarea "The"
type textarea "x"
type textarea "The"
type textarea "x"
type textarea "The t"
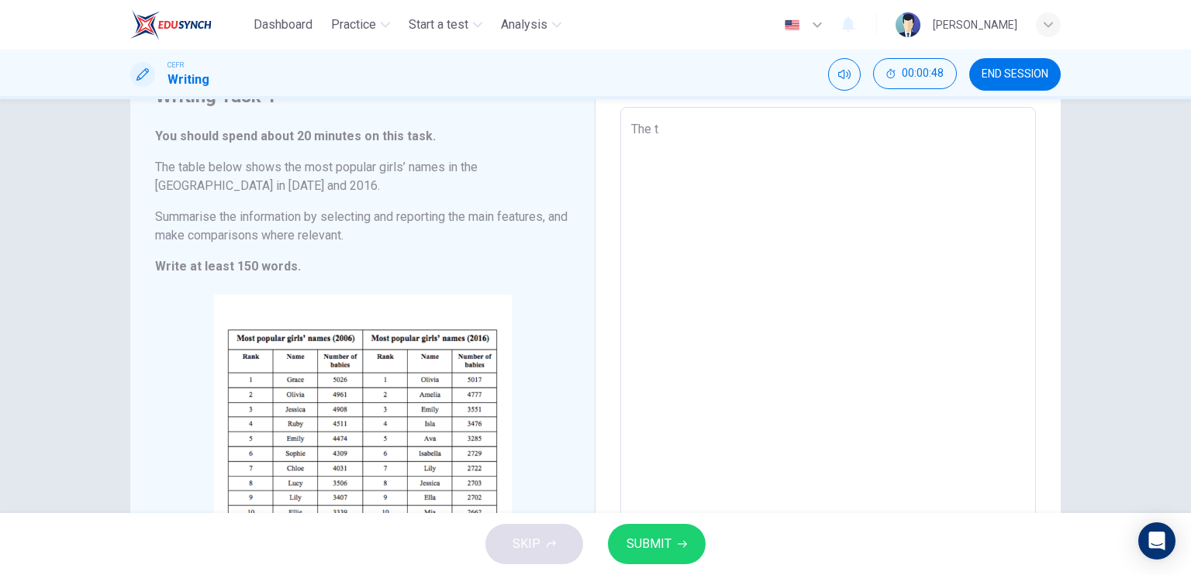
type textarea "x"
type textarea "The ta"
type textarea "x"
type textarea "The tab"
type textarea "x"
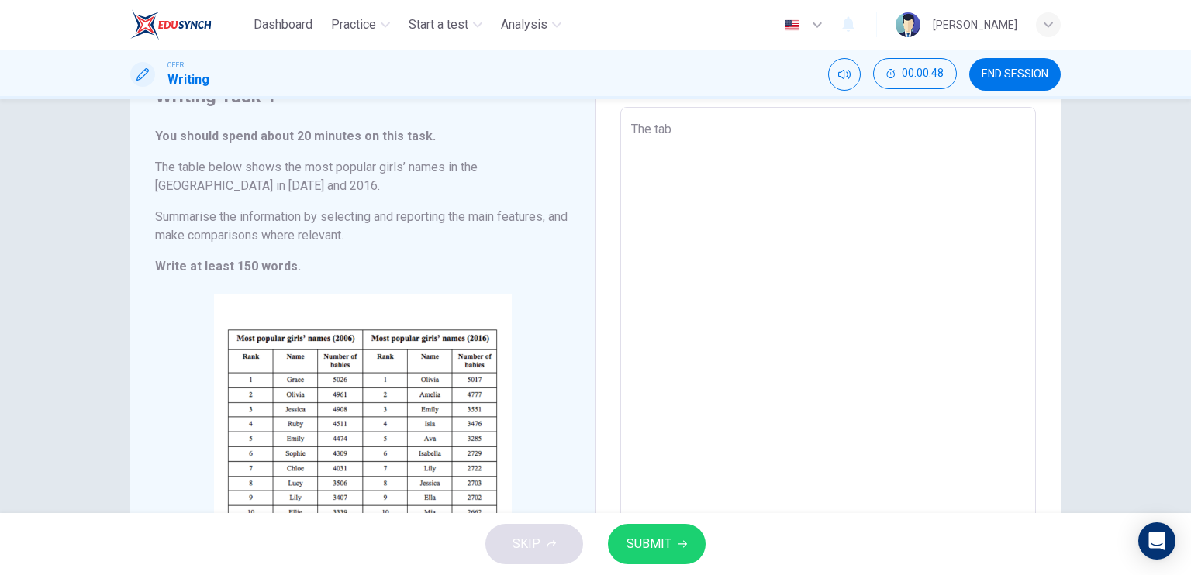
type textarea "The tabl"
type textarea "x"
type textarea "The table"
type textarea "x"
type textarea "The table"
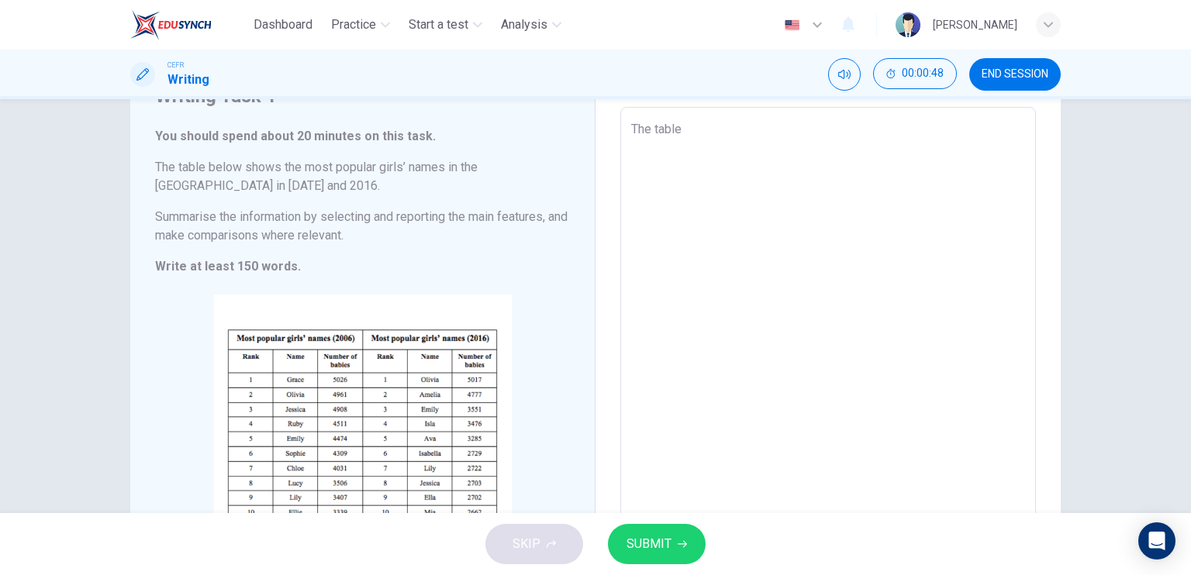
type textarea "x"
type textarea "The table i"
type textarea "x"
type textarea "The table il"
type textarea "x"
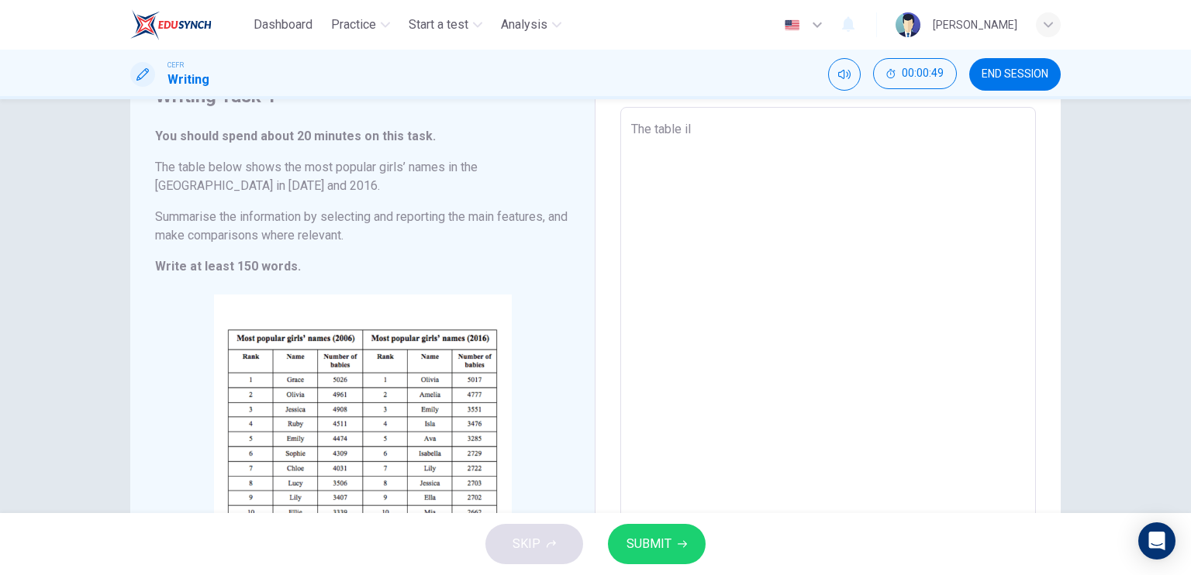
type textarea "The table ill"
type textarea "x"
type textarea "The table illu"
type textarea "x"
type textarea "The table illus"
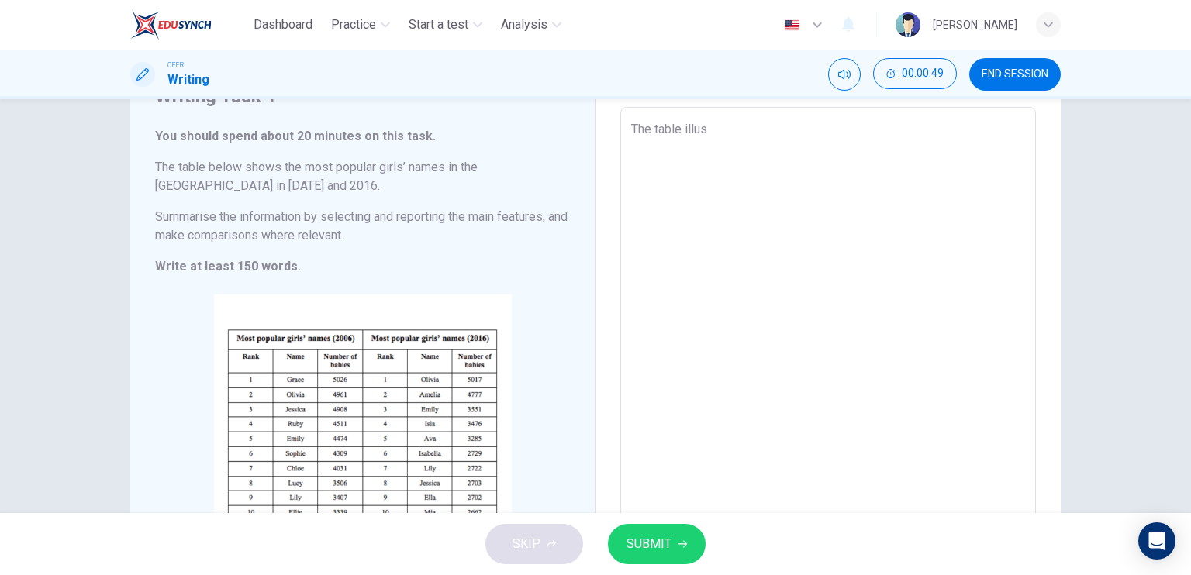
type textarea "x"
type textarea "The table illust"
type textarea "x"
type textarea "The table illusta"
type textarea "x"
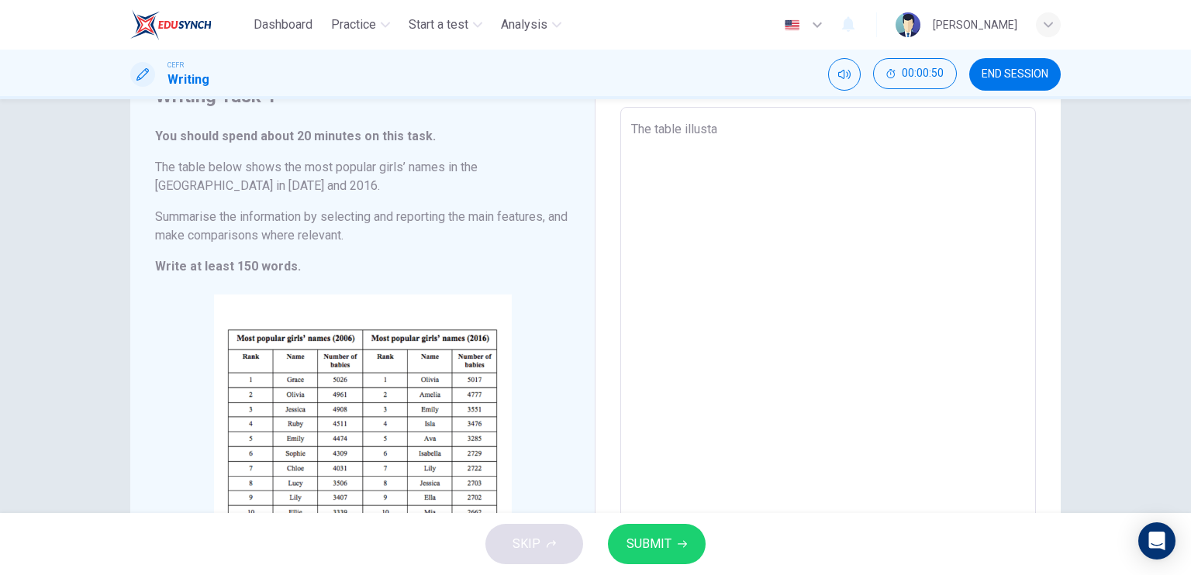
type textarea "The table illustat"
type textarea "x"
type textarea "The table illustatr"
type textarea "x"
type textarea "The table illustat"
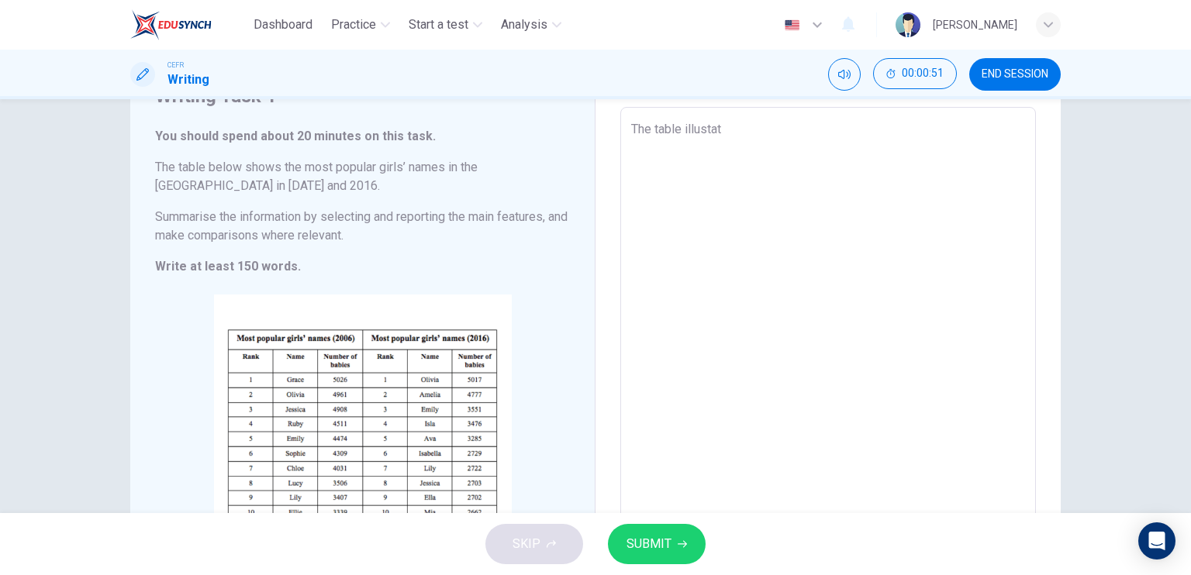
type textarea "x"
type textarea "The table illust"
type textarea "x"
type textarea "The table ill"
type textarea "x"
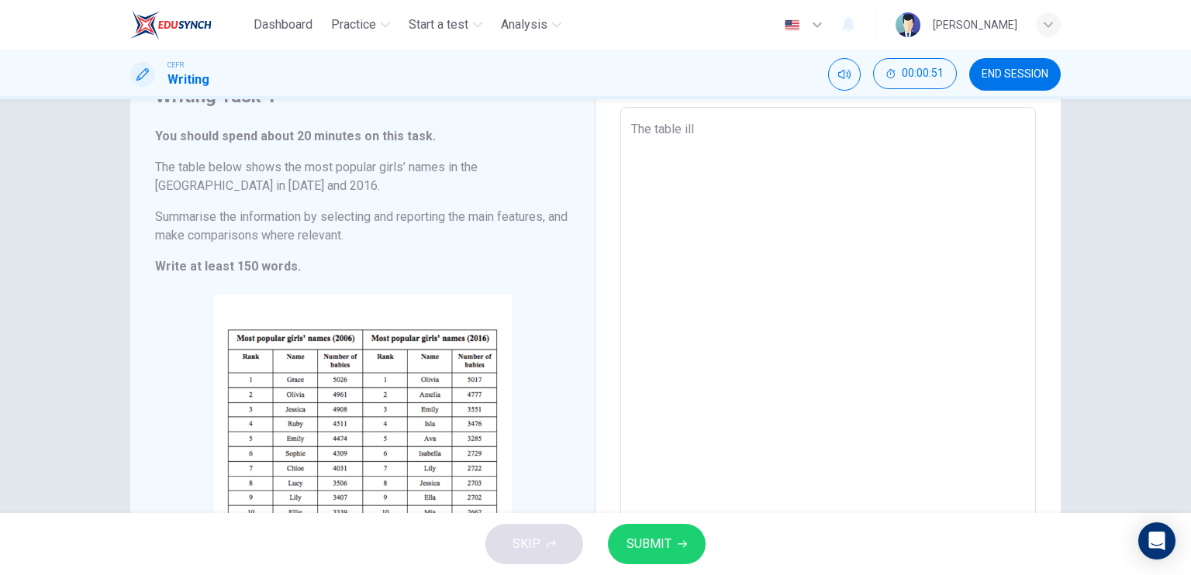
type textarea "The table il"
type textarea "x"
type textarea "The table i"
type textarea "x"
type textarea "The table"
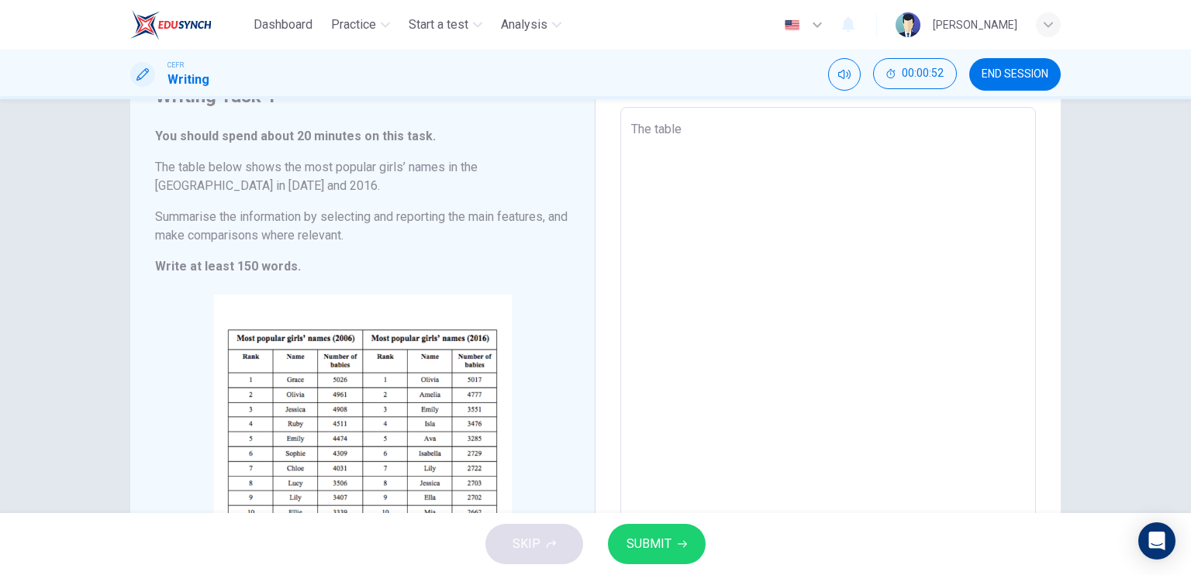
type textarea "x"
type textarea "The table d"
type textarea "x"
type textarea "The table de"
type textarea "x"
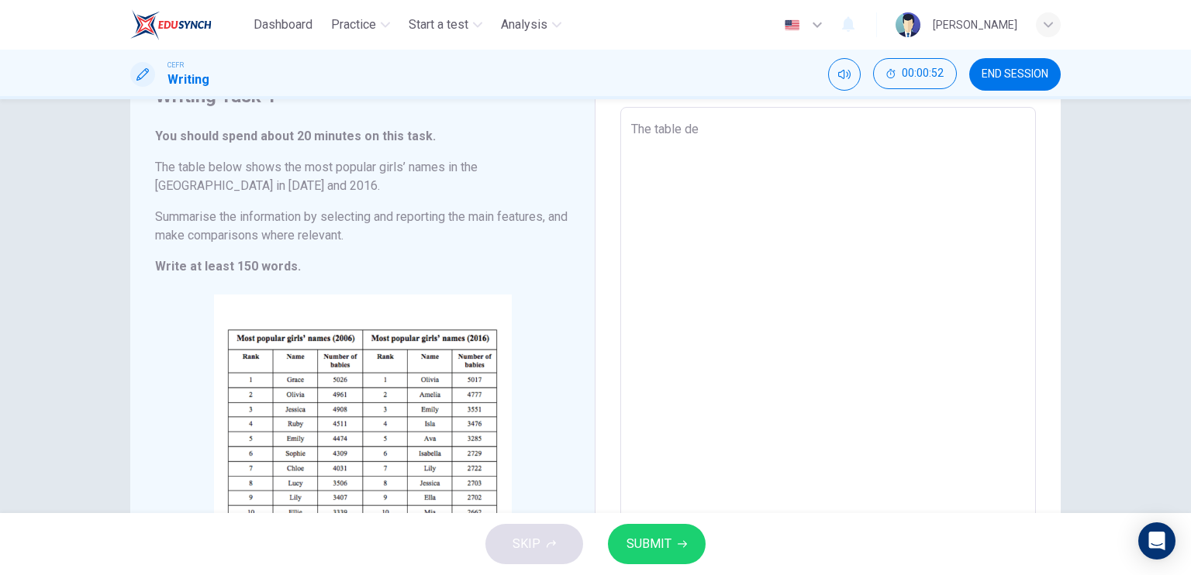
type textarea "The table dem"
type textarea "x"
type textarea "The table demo"
type textarea "x"
type textarea "The table demon"
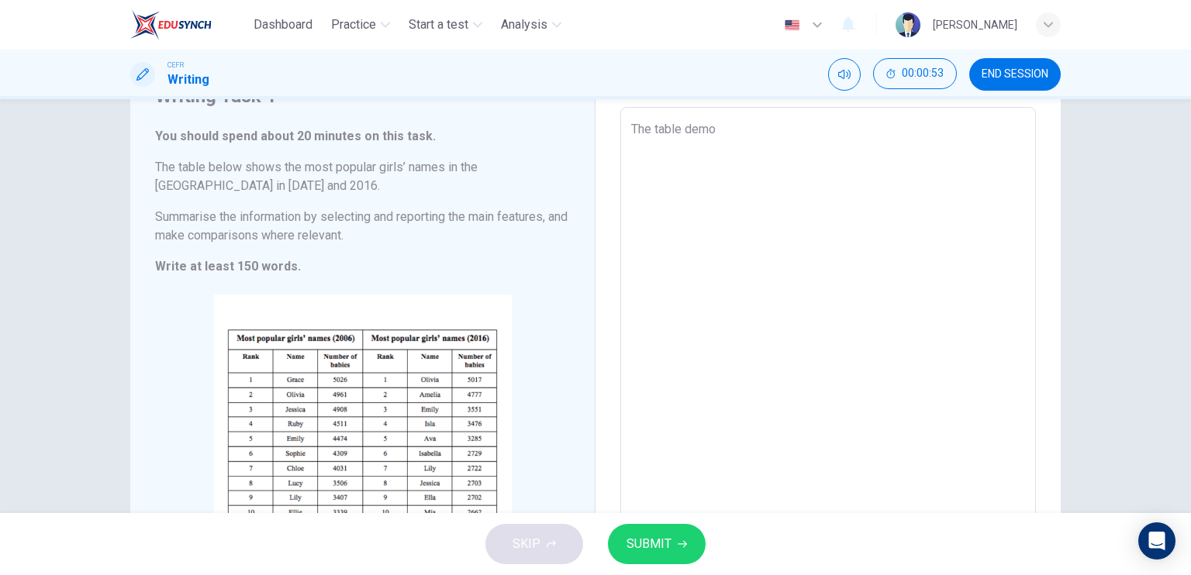
type textarea "x"
type textarea "The table demons"
type textarea "x"
type textarea "The table demonst"
type textarea "x"
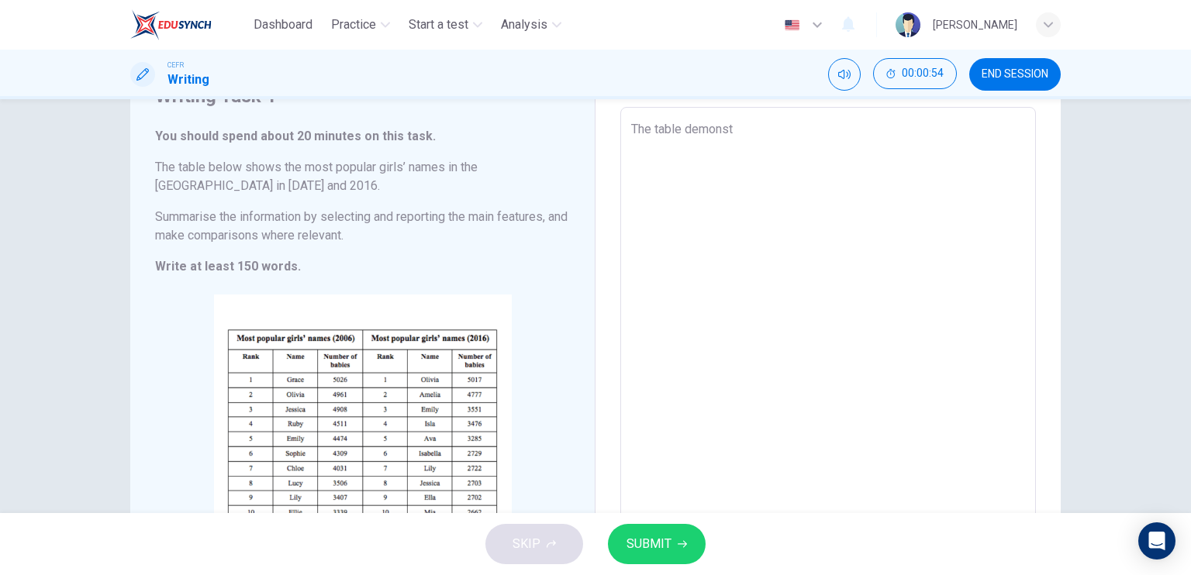
type textarea "The table demonstr"
type textarea "x"
type textarea "The table demonstra"
type textarea "x"
type textarea "The table demonstrat"
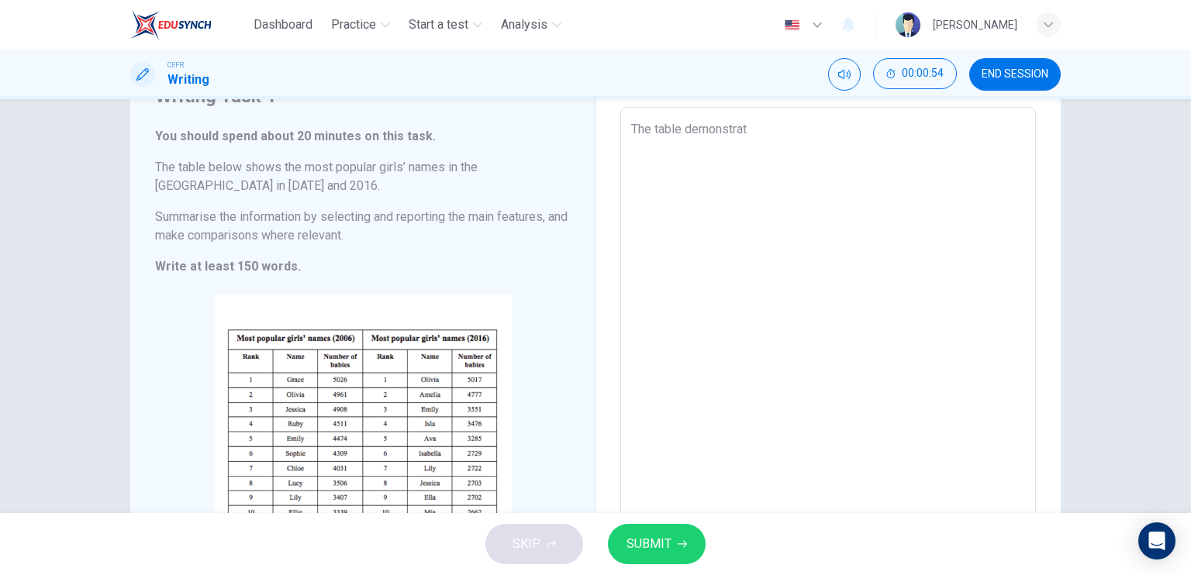
type textarea "x"
type textarea "The table demonstrate"
type textarea "x"
type textarea "The table demonstrates"
type textarea "x"
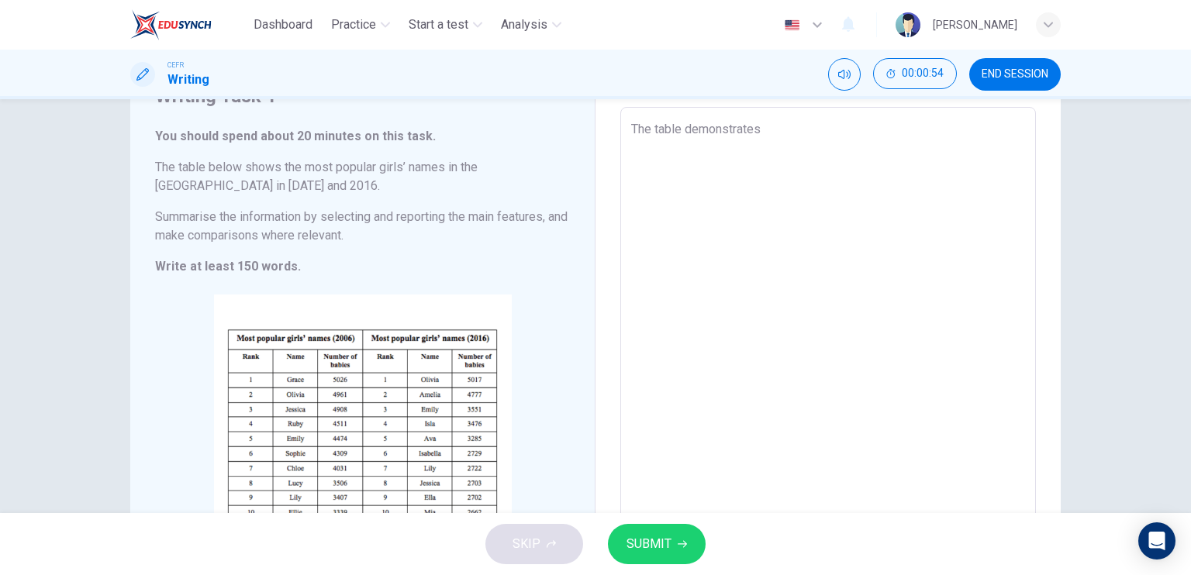
type textarea "The table demonstrates"
type textarea "x"
type textarea "The table demonstrates th"
type textarea "x"
type textarea "The table demonstrates the"
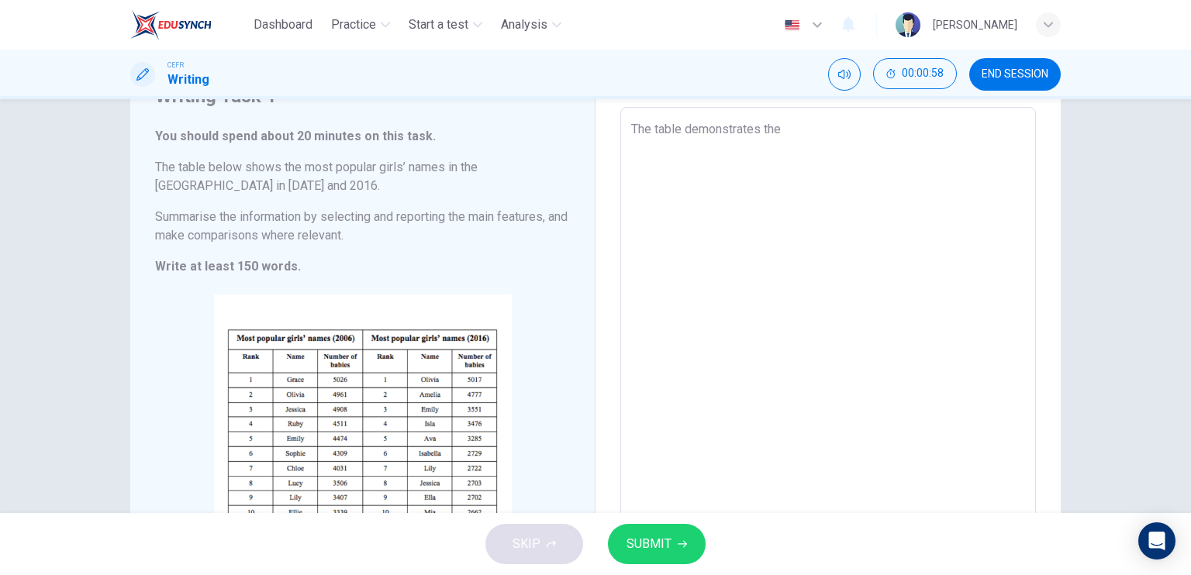
type textarea "x"
type textarea "The table demonstrates the"
type textarea "x"
type textarea "The table demonstrates the m"
type textarea "x"
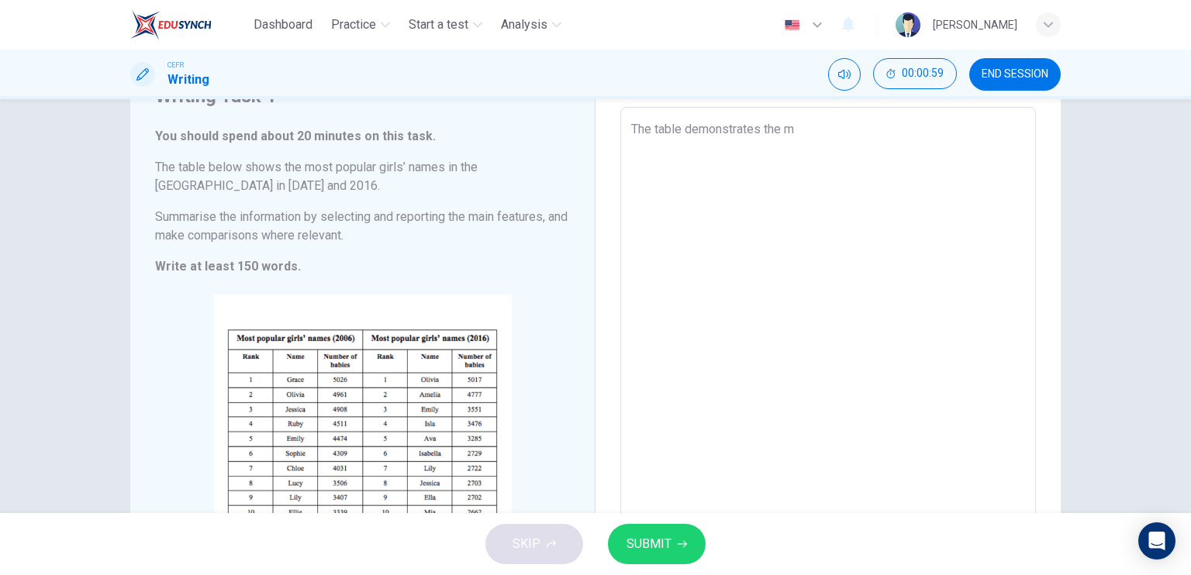
type textarea "The table demonstrates the mo"
type textarea "x"
type textarea "The table demonstrates the [DEMOGRAPHIC_DATA]"
type textarea "x"
type textarea "The table demonstrates the most"
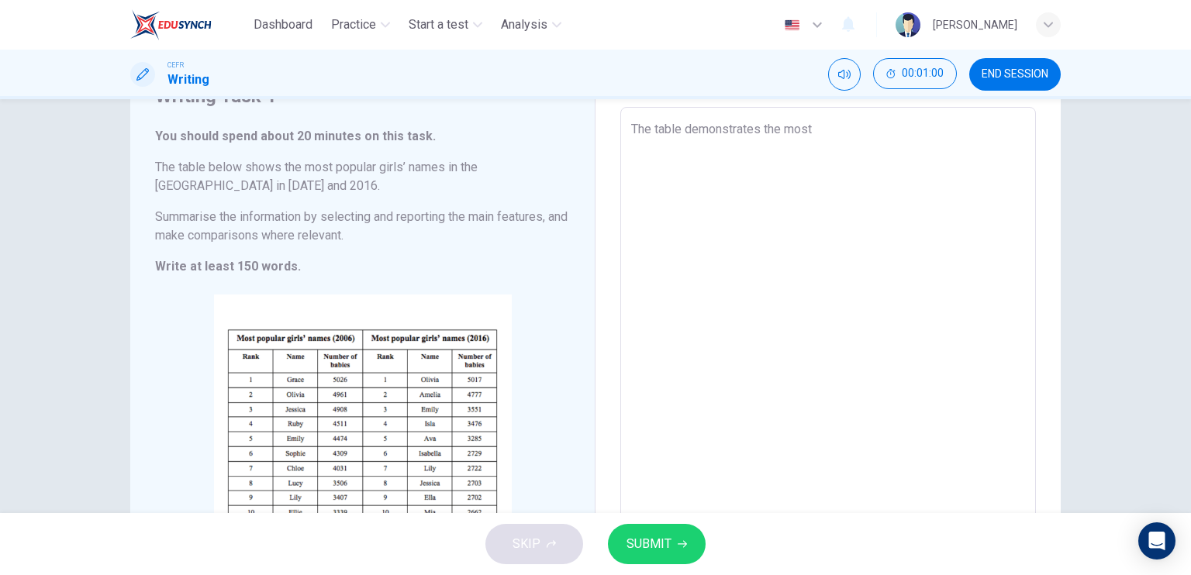
type textarea "x"
type textarea "The table demonstrates the most"
type textarea "x"
type textarea "The table demonstrates the most p"
type textarea "x"
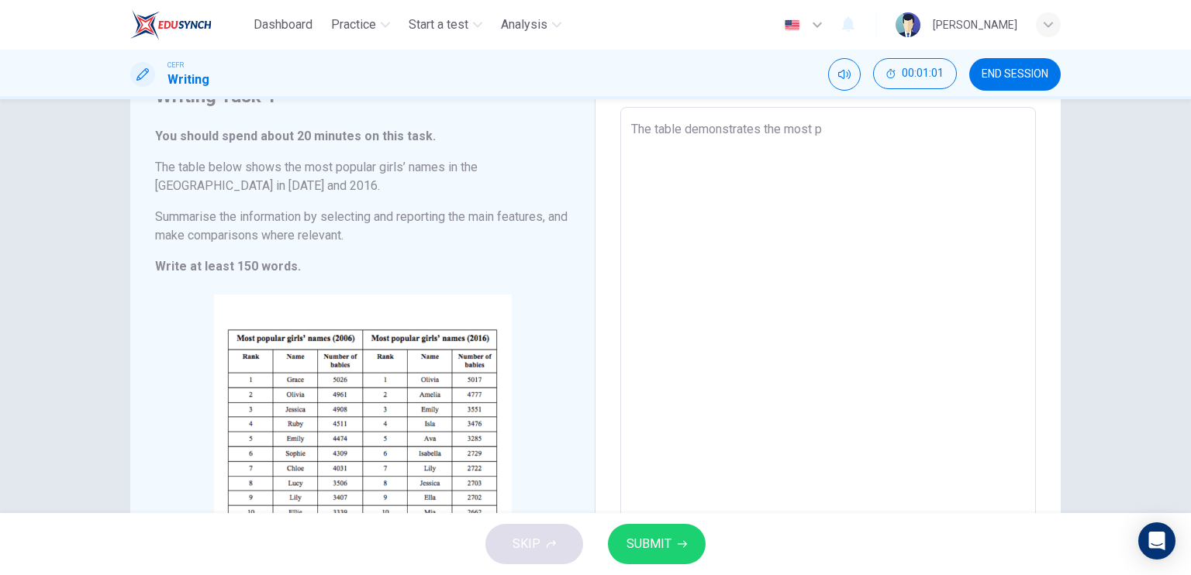
type textarea "The table demonstrates the most po"
type textarea "x"
type textarea "The table demonstrates the most pou"
type textarea "x"
type textarea "The table demonstrates the most po"
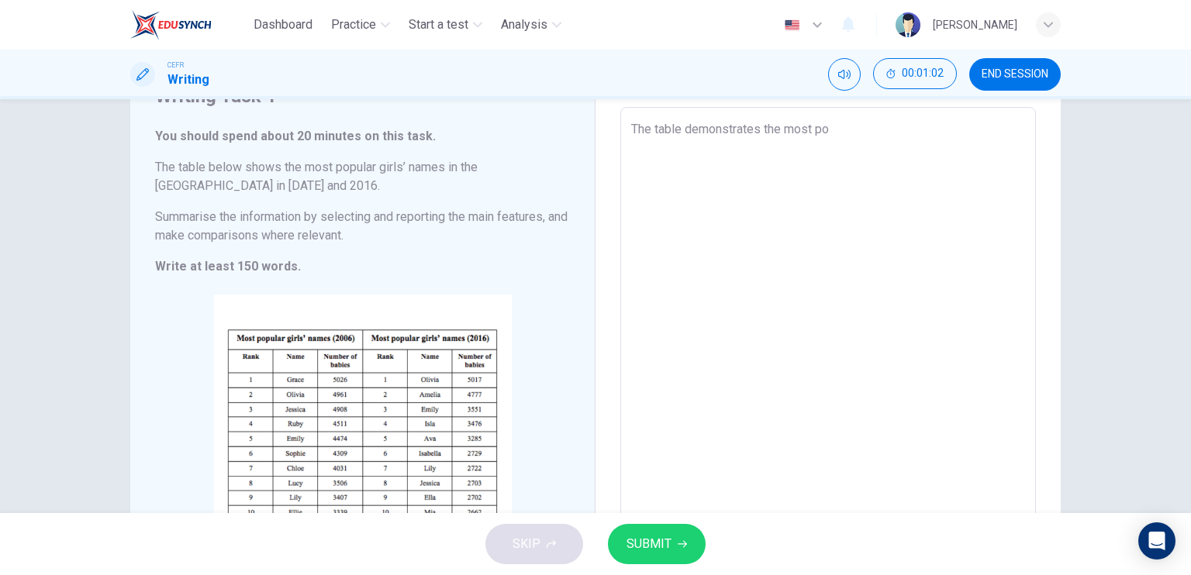
type textarea "x"
type textarea "The table demonstrates the most pop"
type textarea "x"
type textarea "The table demonstrates the most popu"
type textarea "x"
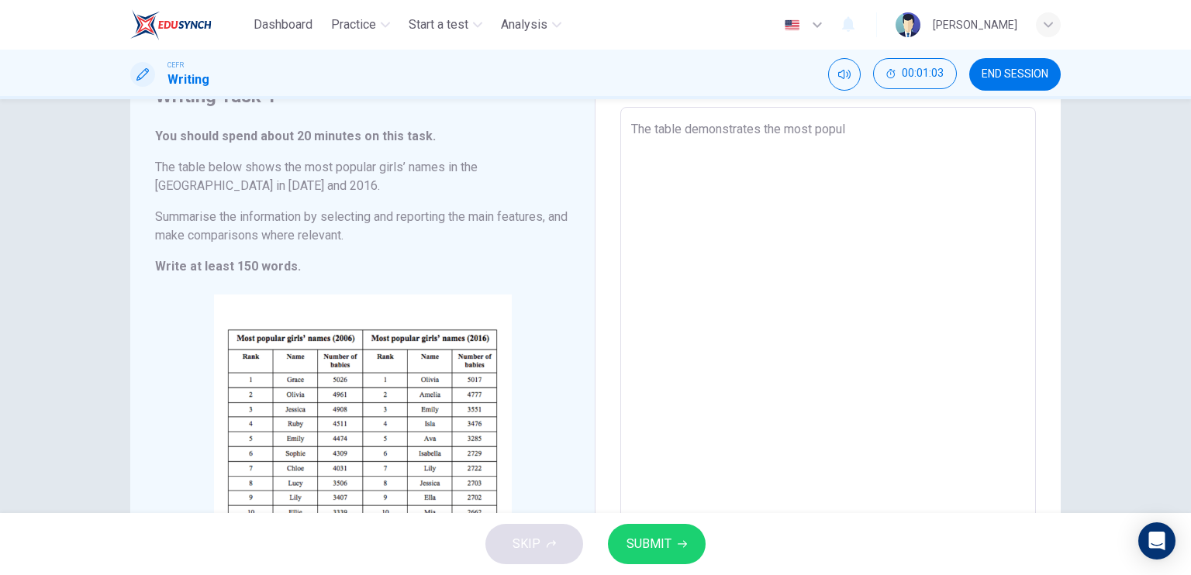
type textarea "The table demonstrates the most popula"
type textarea "x"
type textarea "The table demonstrates the most popular"
type textarea "x"
type textarea "The table demonstrates the most popular"
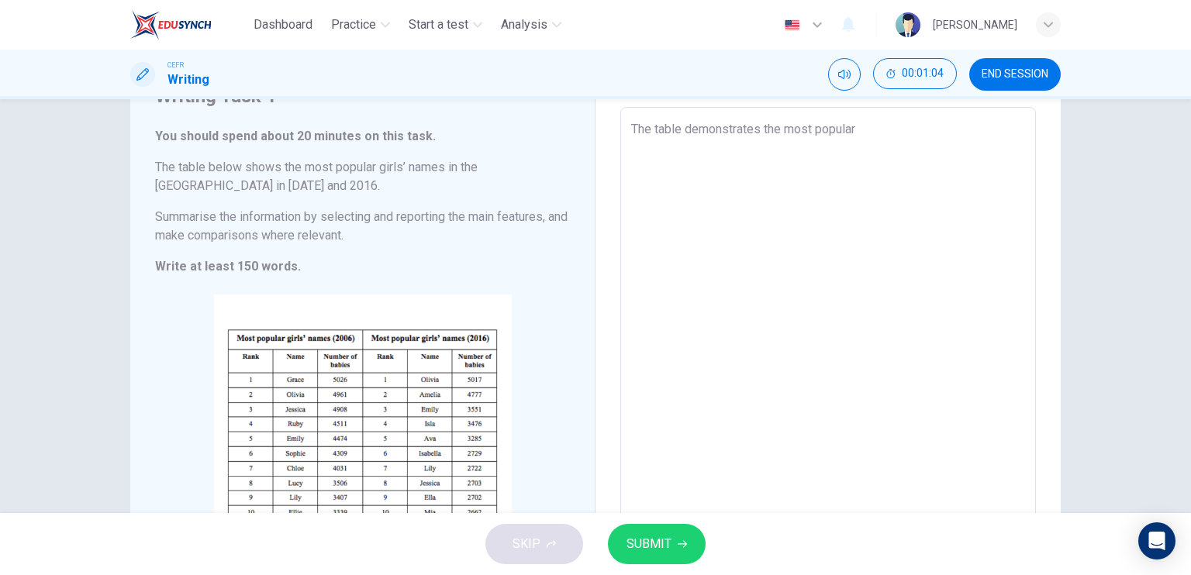
type textarea "x"
type textarea "The table demonstrates the most popular g"
type textarea "x"
type textarea "The table demonstrates the most popular gi"
type textarea "x"
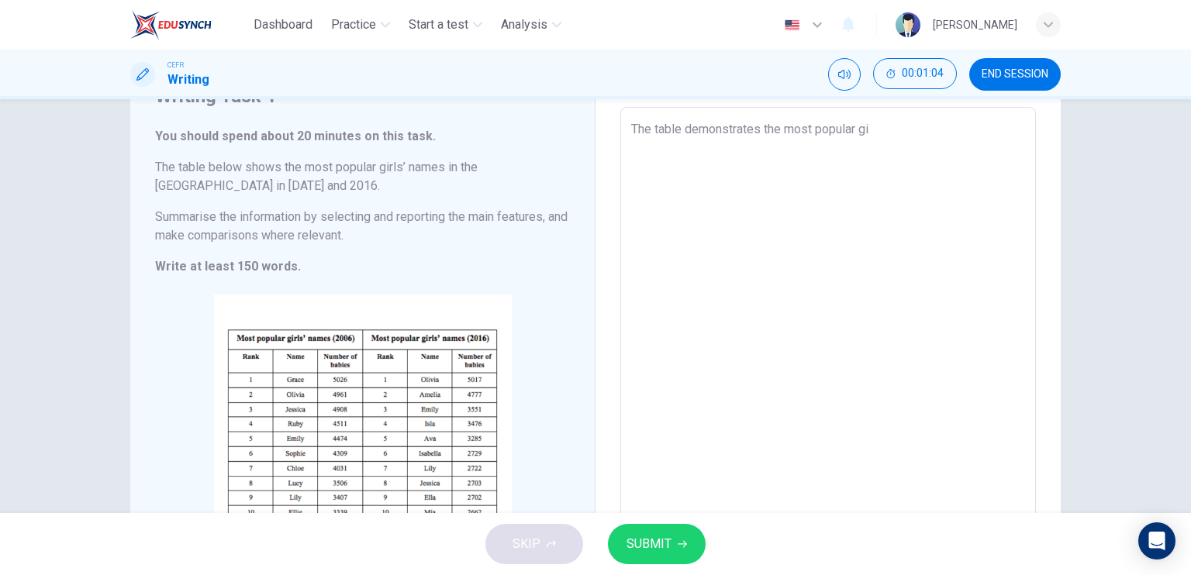
type textarea "The table demonstrates the most popular gir"
type textarea "x"
type textarea "The table demonstrates the most popular girs"
type textarea "x"
type textarea "The table demonstrates the most popular gir"
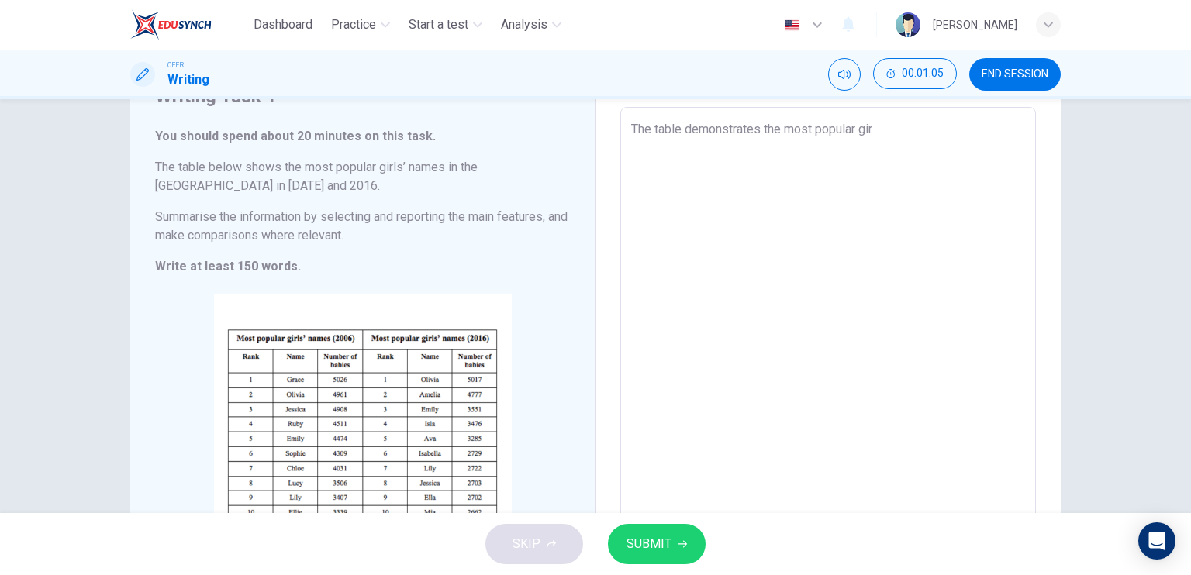
type textarea "x"
type textarea "The table demonstrates the most popular girl"
type textarea "x"
type textarea "The table demonstrates the most popular girls"
type textarea "x"
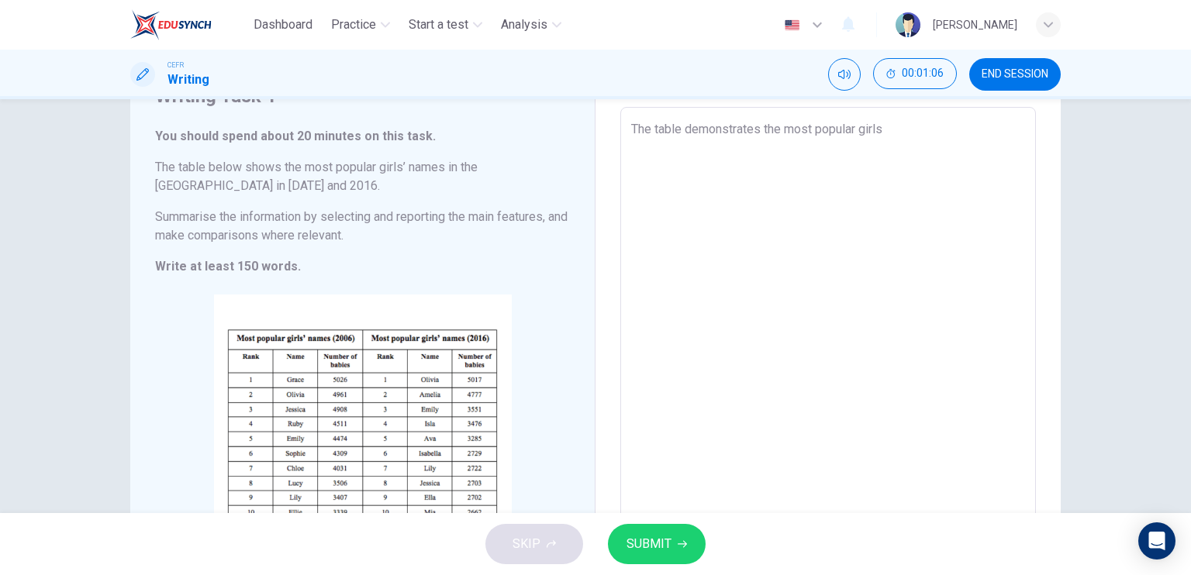
type textarea "The table demonstrates the most popular girls"
type textarea "x"
type textarea "The table demonstrates the most popular girls i"
type textarea "x"
type textarea "The table demonstrates the most popular girls in"
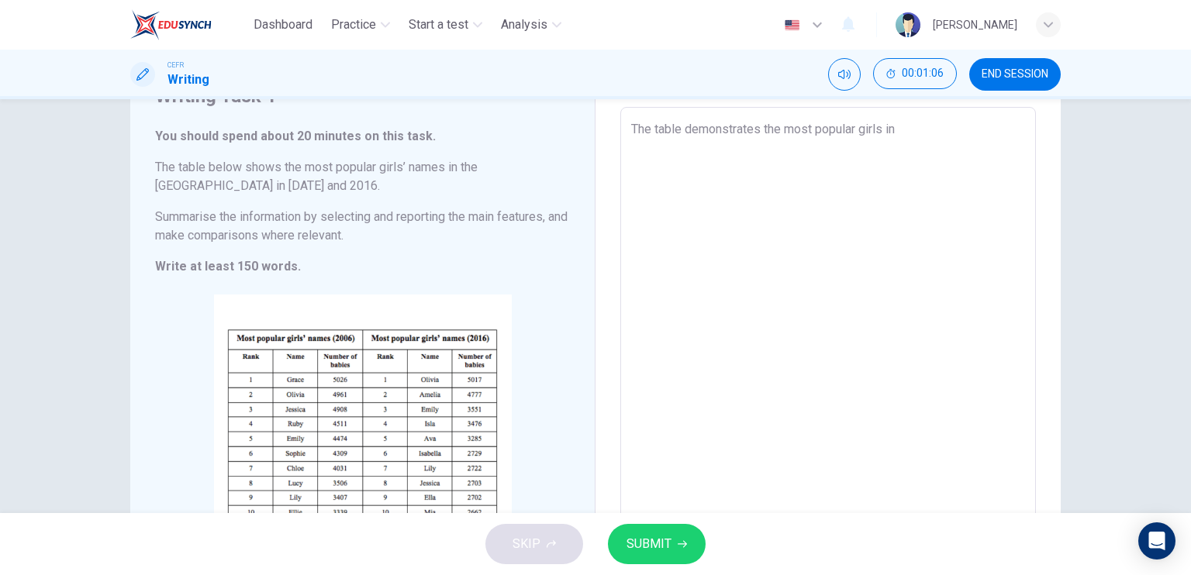
type textarea "x"
type textarea "The table demonstrates the most popular girls in"
type textarea "x"
type textarea "The table demonstrates the most popular girls in"
type textarea "x"
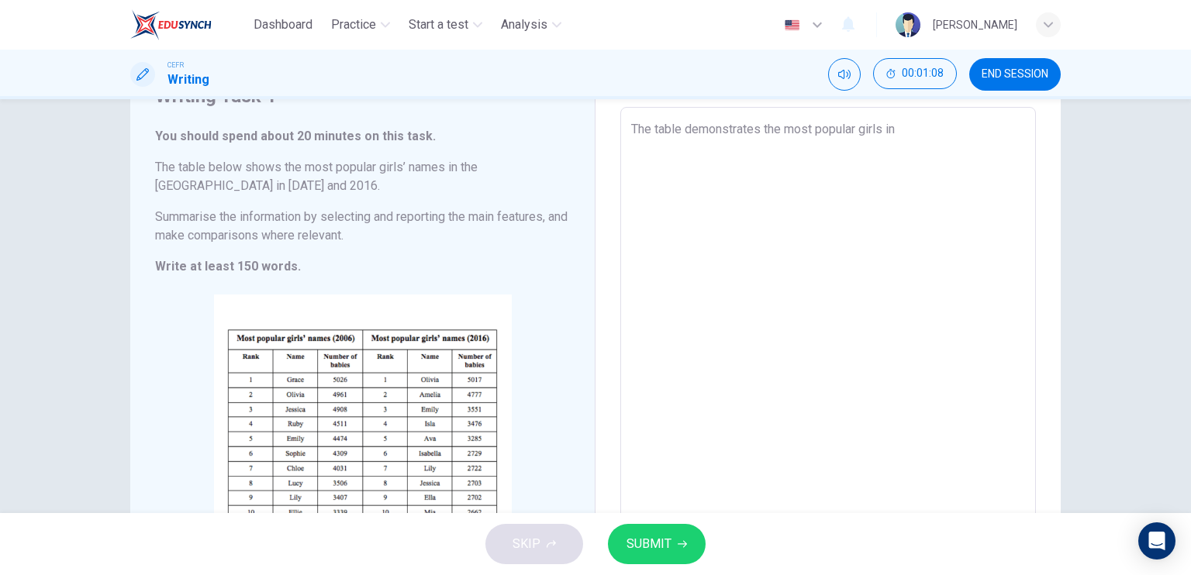
type textarea "The table demonstrates the most popular girls i"
type textarea "x"
type textarea "The table demonstrates the most popular girls"
type textarea "x"
type textarea "The table demonstrates the most popular girls"
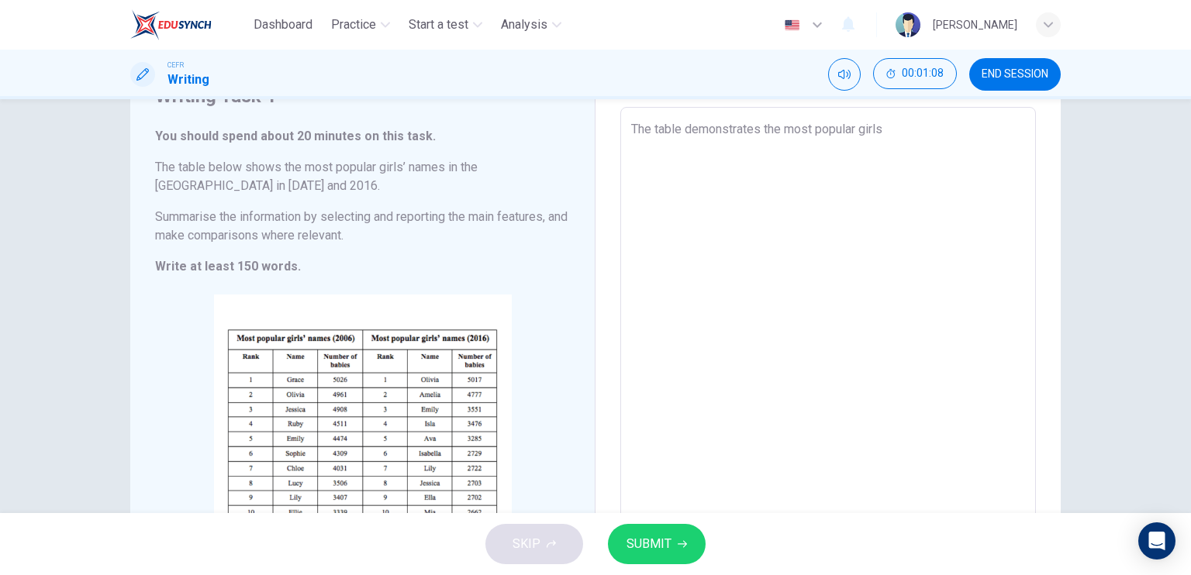
type textarea "x"
type textarea "The table demonstrates the most popular girls'"
type textarea "x"
type textarea "The table demonstrates the most popular girls'"
type textarea "x"
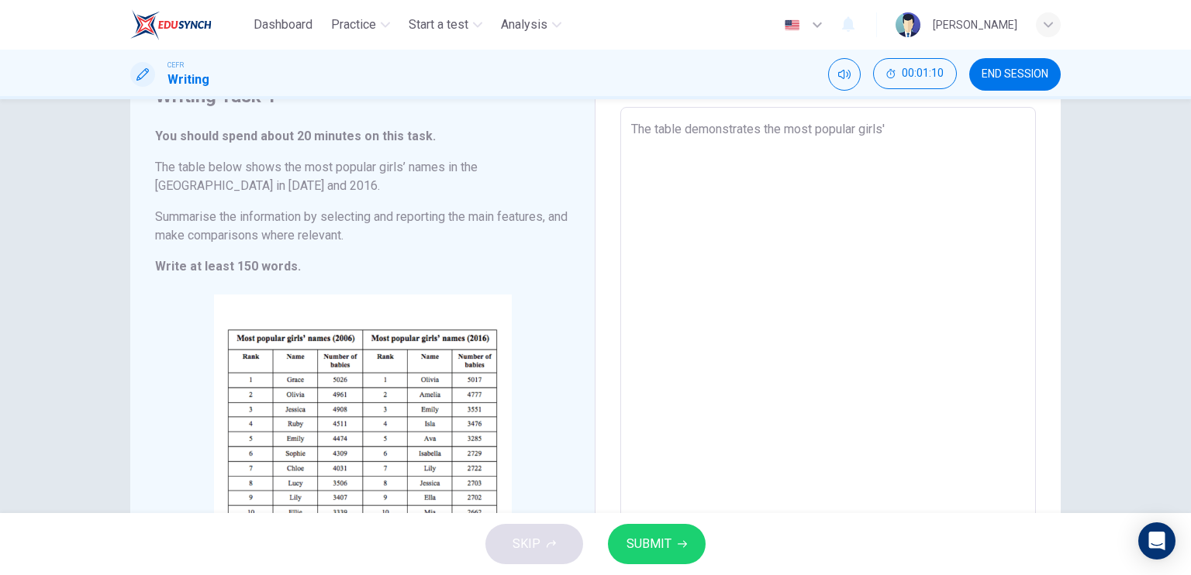
type textarea "The table demonstrates the most popular girls' n"
type textarea "x"
type textarea "The table demonstrates the most popular girls' na"
type textarea "x"
type textarea "The table demonstrates the most popular girls' nam"
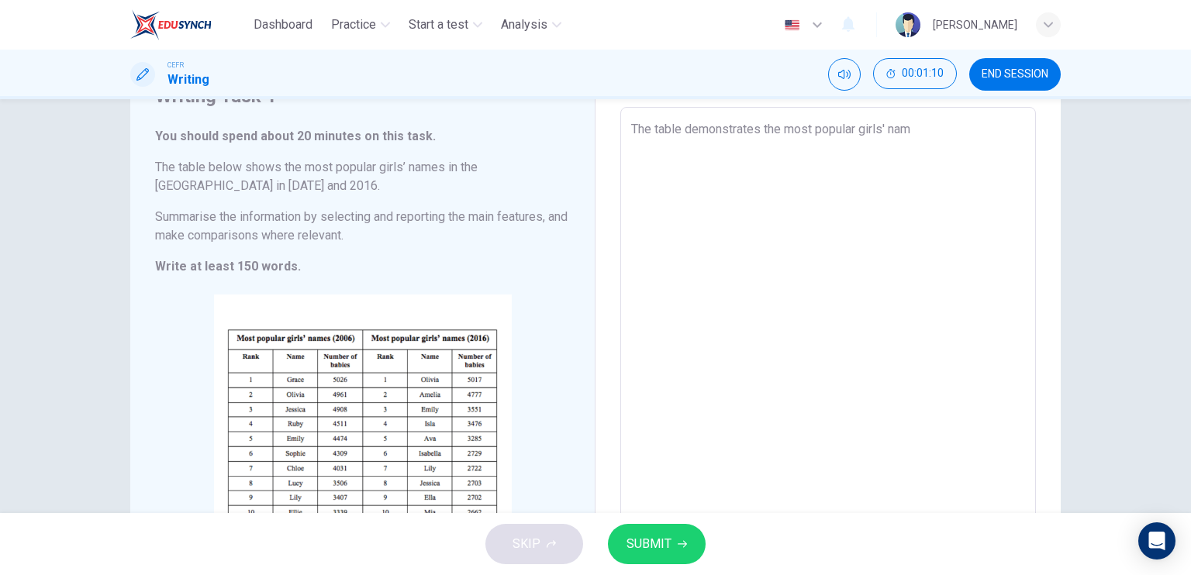
type textarea "x"
type textarea "The table demonstrates the most popular girls' name"
type textarea "x"
type textarea "The table demonstrates the most popular girls' name"
type textarea "x"
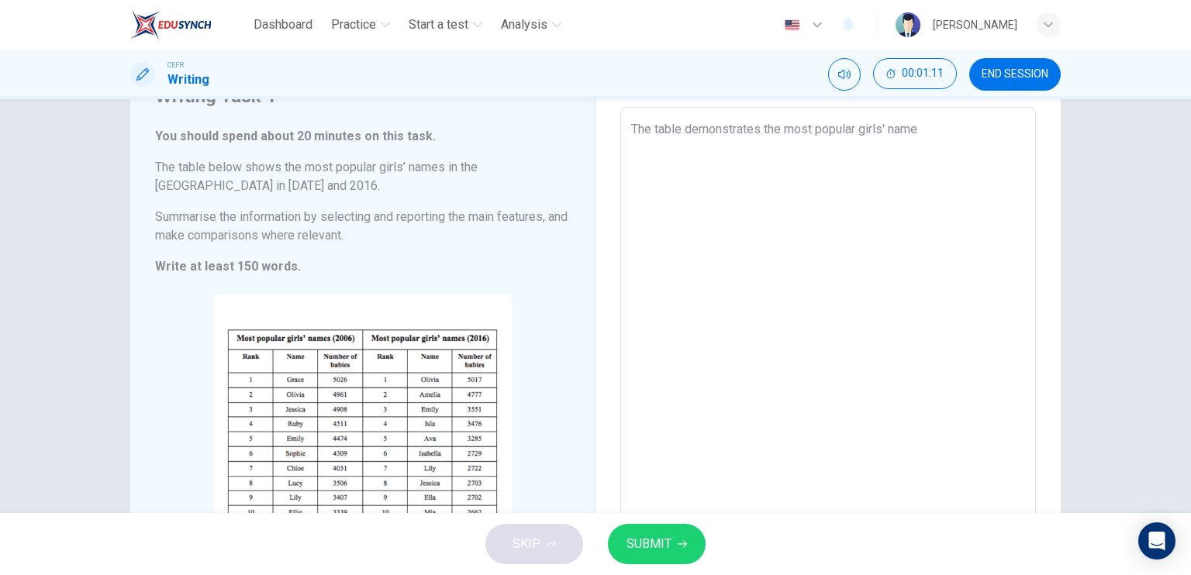
type textarea "The table demonstrates the most popular girls' name i"
type textarea "x"
type textarea "The table demonstrates the most popular girls' name in"
type textarea "x"
type textarea "The table demonstrates the most popular girls' name in"
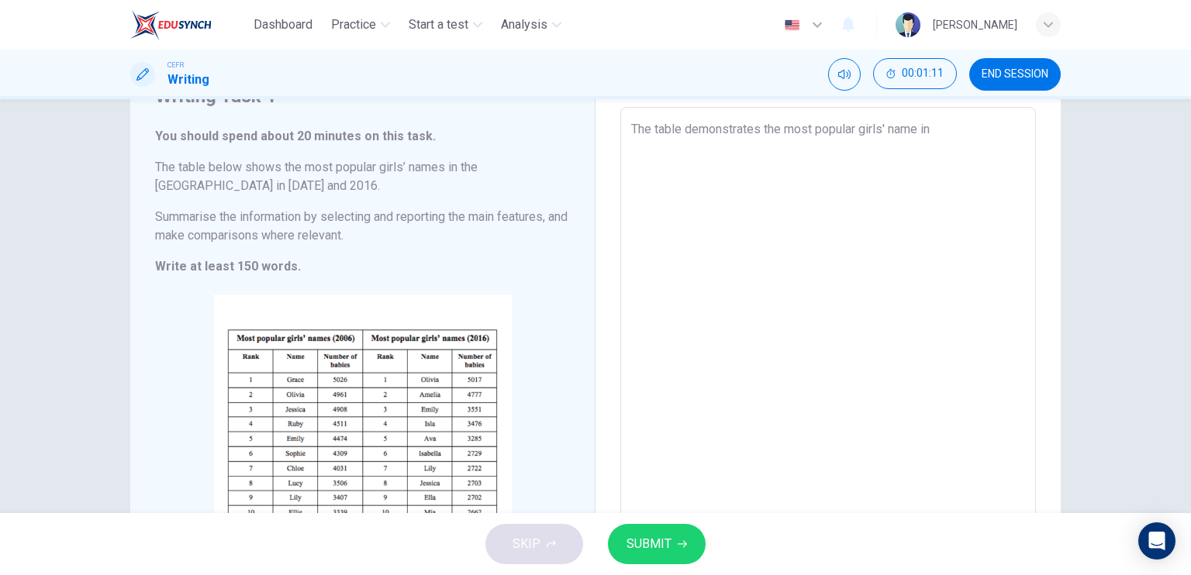
type textarea "x"
type textarea "The table demonstrates the most popular girls' name in th"
type textarea "x"
type textarea "The table demonstrates the most popular girls' name in the"
type textarea "x"
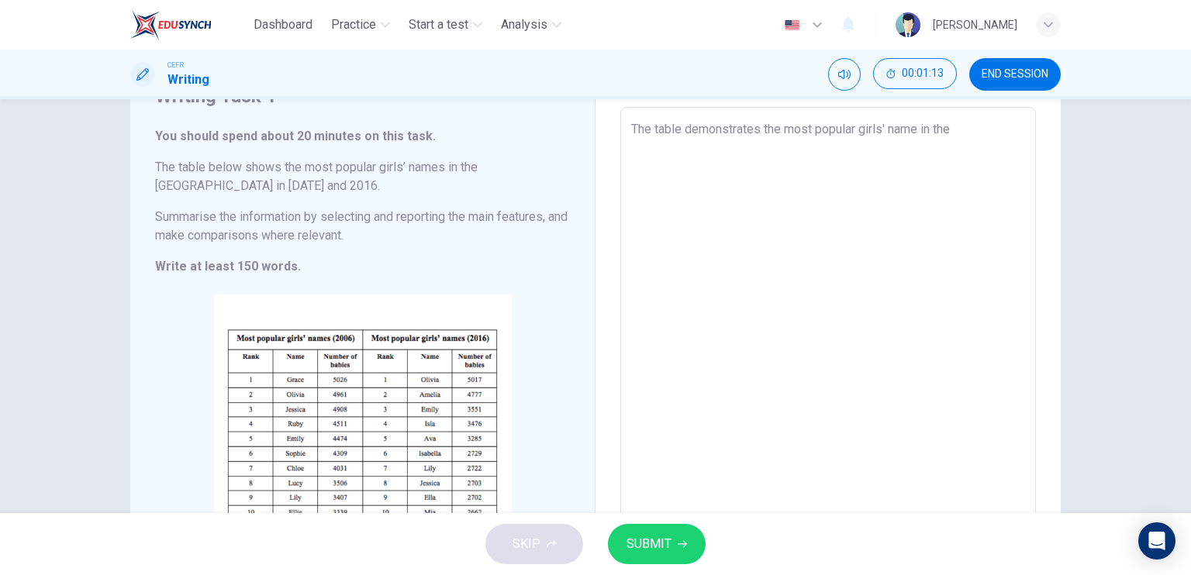
type textarea "The table demonstrates the most popular girls' name in the"
type textarea "x"
type textarea "The table demonstrates the most popular girls' name in the U"
type textarea "x"
type textarea "The table demonstrates the most popular girls' name in the [GEOGRAPHIC_DATA]"
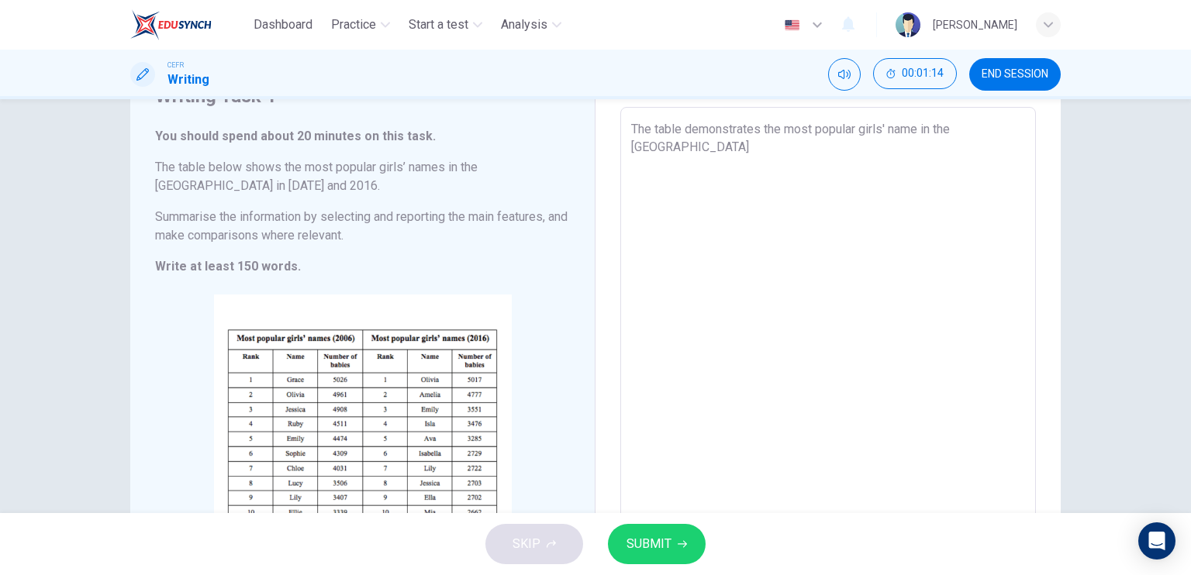
type textarea "x"
type textarea "The table demonstrates the most popular girls' name in the [GEOGRAPHIC_DATA]"
type textarea "x"
type textarea "The table demonstrates the most popular girls' name in the [GEOGRAPHIC_DATA] i"
type textarea "x"
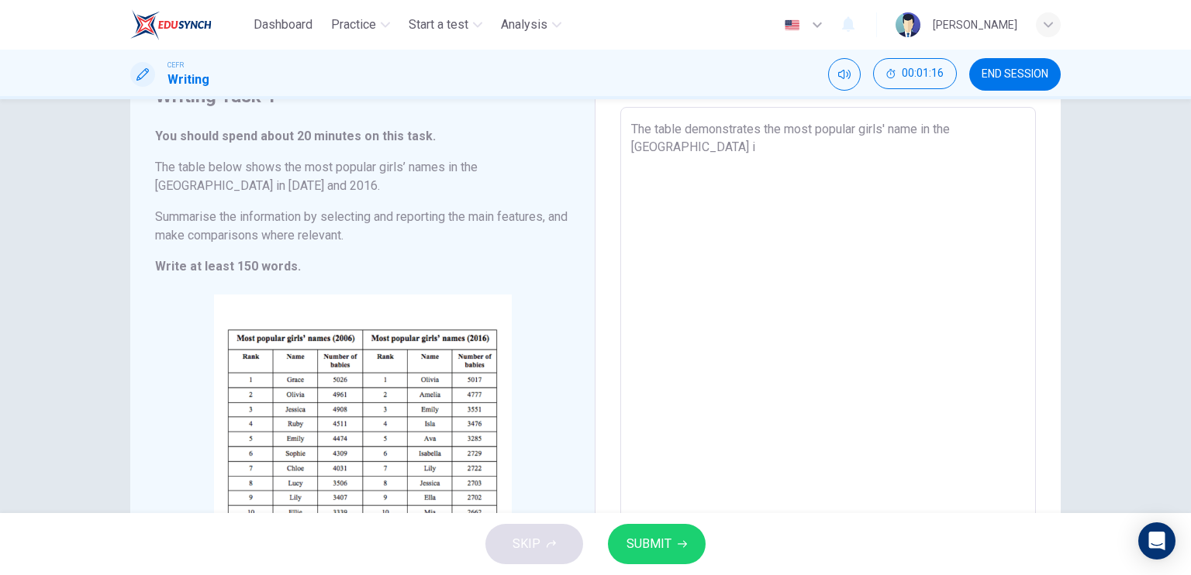
type textarea "The table demonstrates the most popular girls' name in the [GEOGRAPHIC_DATA] in"
type textarea "x"
type textarea "The table demonstrates the most popular girls' name in the [GEOGRAPHIC_DATA] in"
type textarea "x"
type textarea "The table demonstrates the most popular girls' name in the [GEOGRAPHIC_DATA] in…"
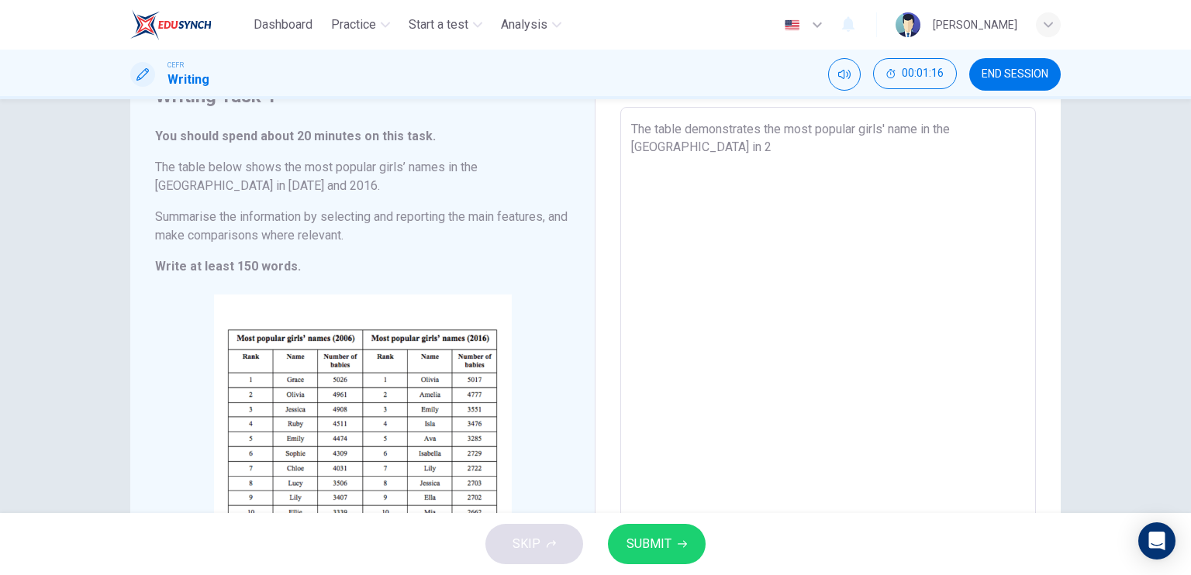
type textarea "x"
type textarea "The table demonstrates the most popular girls' name in the [GEOGRAPHIC_DATA] in…"
type textarea "x"
type textarea "The table demonstrates the most popular girls' name in the [GEOGRAPHIC_DATA] in…"
type textarea "x"
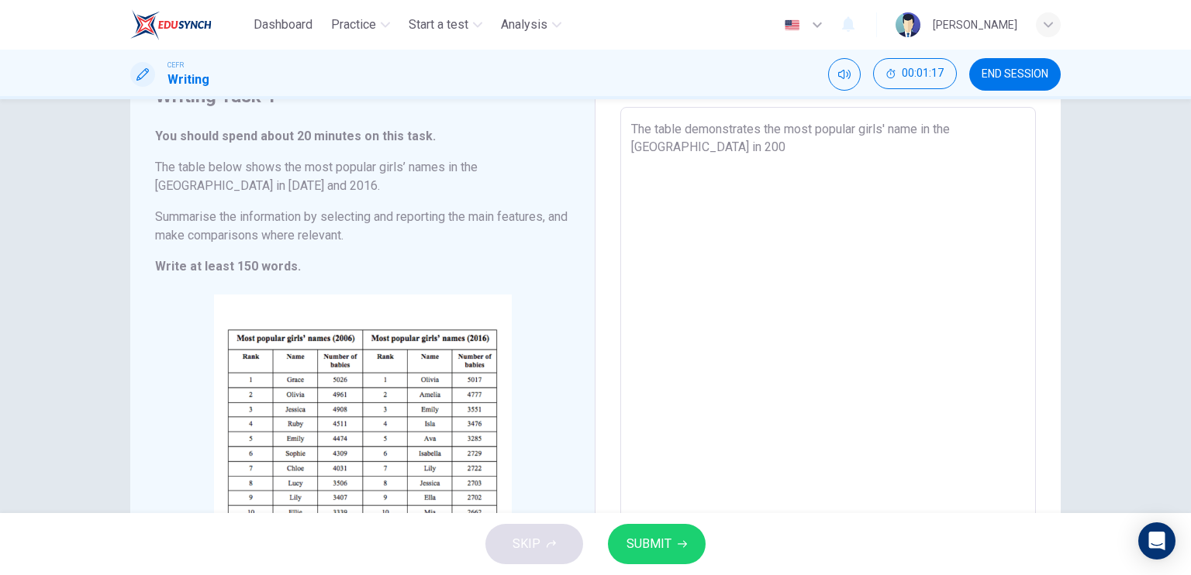
type textarea "The table demonstrates the most popular girls' name in the [GEOGRAPHIC_DATA] in…"
type textarea "x"
type textarea "The table demonstrates the most popular girls' name in the [GEOGRAPHIC_DATA] in…"
type textarea "x"
type textarea "The table demonstrates the most popular girls' name in the [GEOGRAPHIC_DATA] in…"
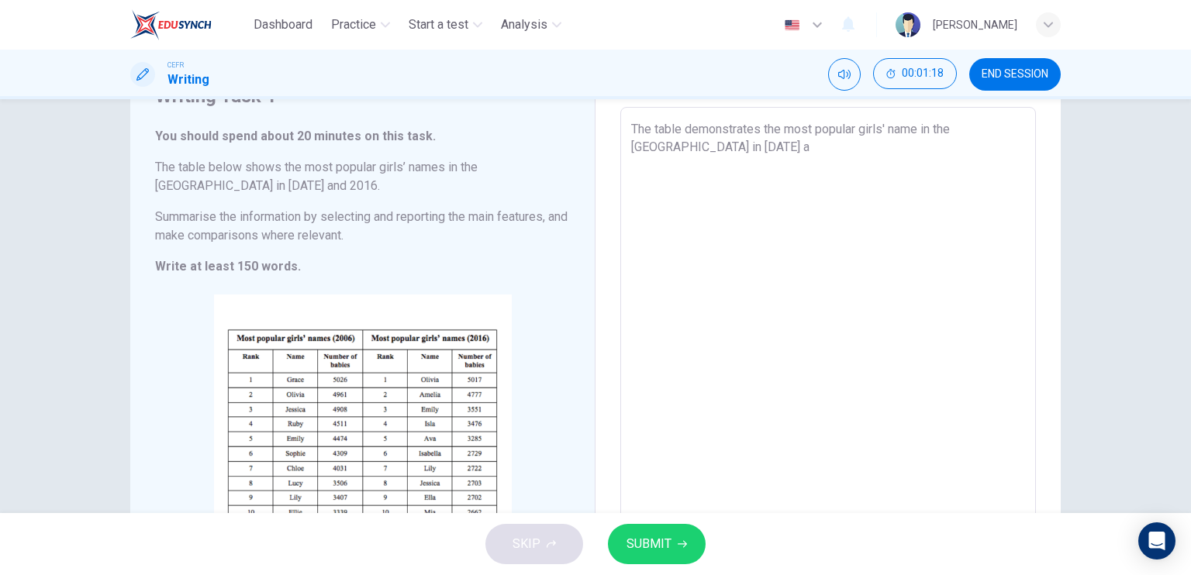
type textarea "x"
type textarea "The table demonstrates the most popular girls' name in the [GEOGRAPHIC_DATA] in…"
type textarea "x"
type textarea "The table demonstrates the most popular girls' name in the [GEOGRAPHIC_DATA] in…"
type textarea "x"
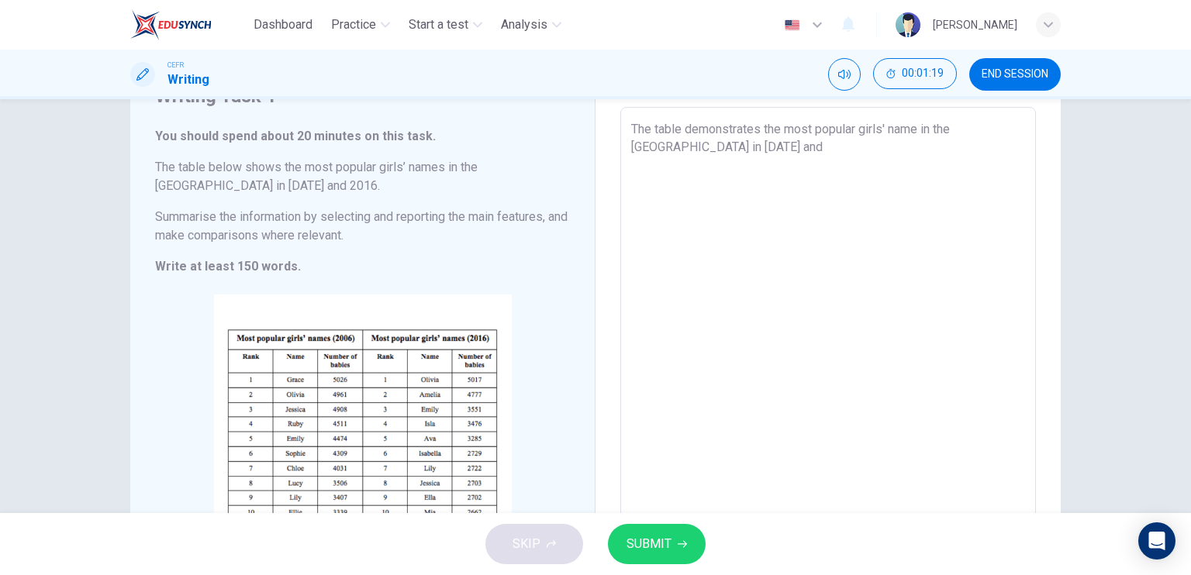
type textarea "The table demonstrates the most popular girls' name in the [GEOGRAPHIC_DATA] in…"
type textarea "x"
type textarea "The table demonstrates the most popular girls' name in the [GEOGRAPHIC_DATA] in…"
type textarea "x"
type textarea "The table demonstrates the most popular girls' name in the [GEOGRAPHIC_DATA] in…"
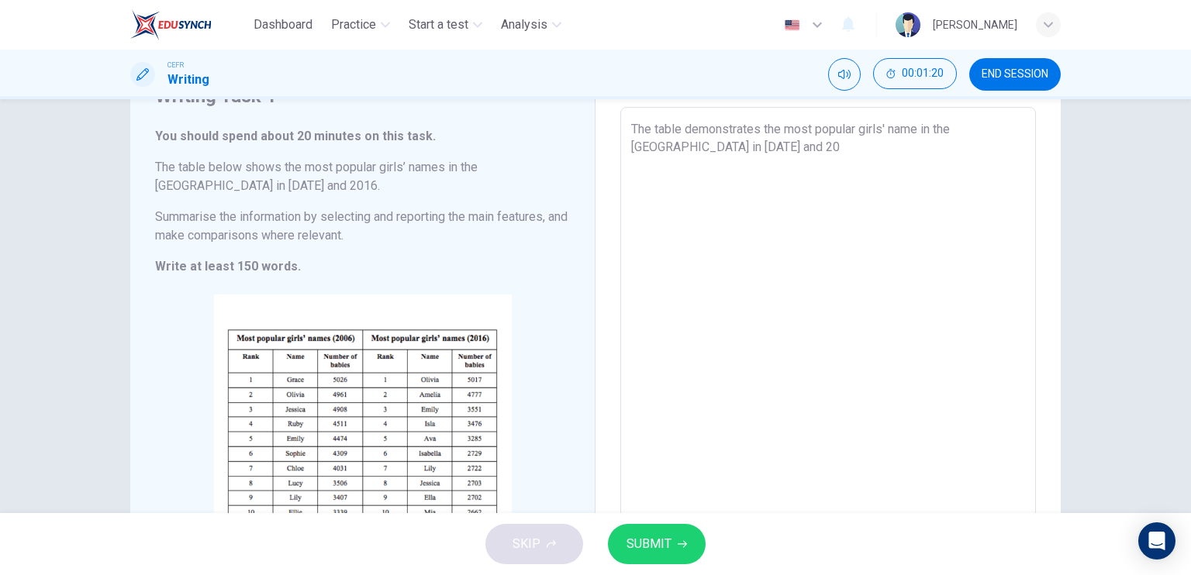
type textarea "x"
click at [726, 133] on textarea "The table demonstrates the most popular girls' name in the [GEOGRAPHIC_DATA] in…" at bounding box center [828, 336] width 394 height 433
click at [892, 124] on textarea "The table demonstrates the most popular girls' name in the [GEOGRAPHIC_DATA] in…" at bounding box center [828, 336] width 394 height 433
click at [918, 133] on textarea "The table demonstrates the most popular girls' name in the [GEOGRAPHIC_DATA] in…" at bounding box center [828, 336] width 394 height 433
click at [763, 149] on textarea "The table demonstrates the most popular girls' names in the [GEOGRAPHIC_DATA] i…" at bounding box center [828, 336] width 394 height 433
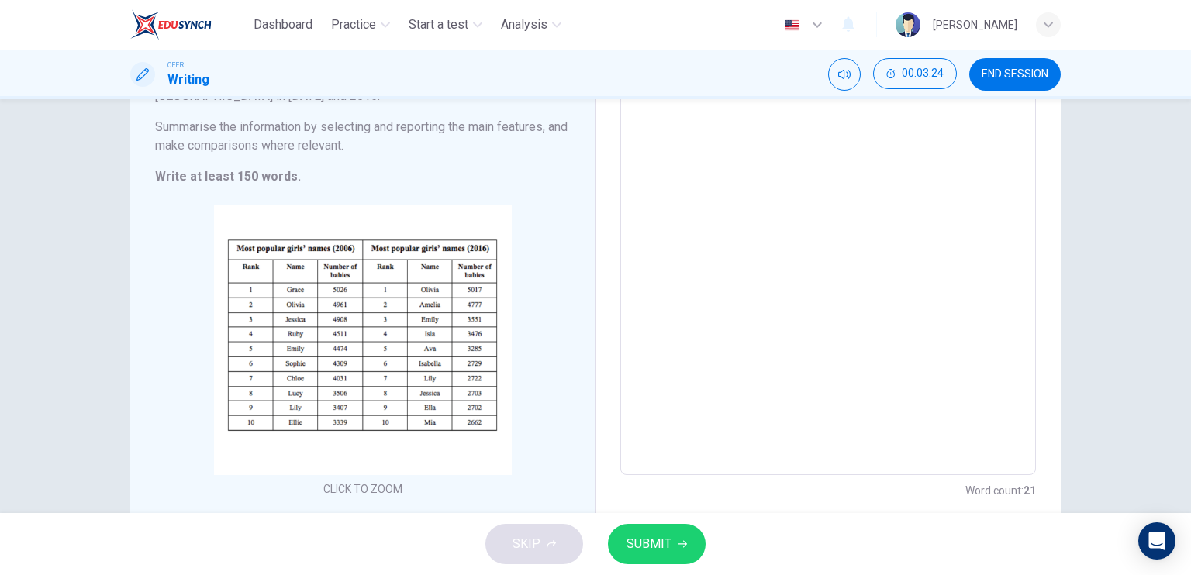
scroll to position [0, 0]
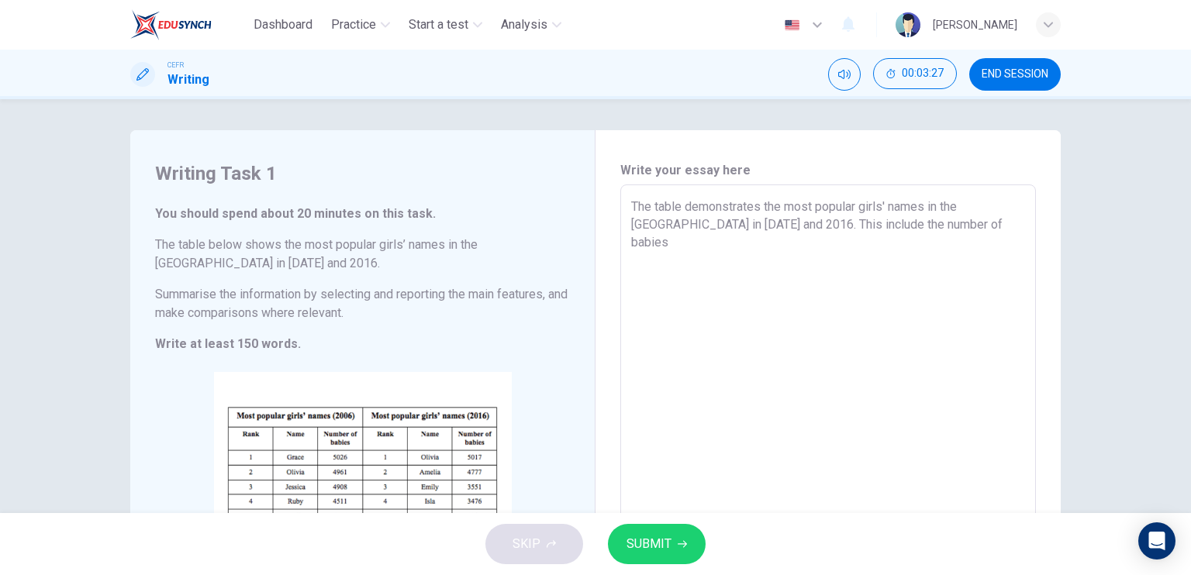
click at [761, 221] on textarea "The table demonstrates the most popular girls' names in the [GEOGRAPHIC_DATA] i…" at bounding box center [828, 414] width 394 height 433
click at [785, 226] on textarea "The table demonstrates the most popular girls' names in the [GEOGRAPHIC_DATA] i…" at bounding box center [828, 414] width 394 height 433
click at [946, 211] on textarea "The table demonstrates the most popular girls' names in the [GEOGRAPHIC_DATA] i…" at bounding box center [828, 414] width 394 height 433
click at [930, 231] on textarea "The table demonstrates the most popular girls' names in the [GEOGRAPHIC_DATA] i…" at bounding box center [828, 414] width 394 height 433
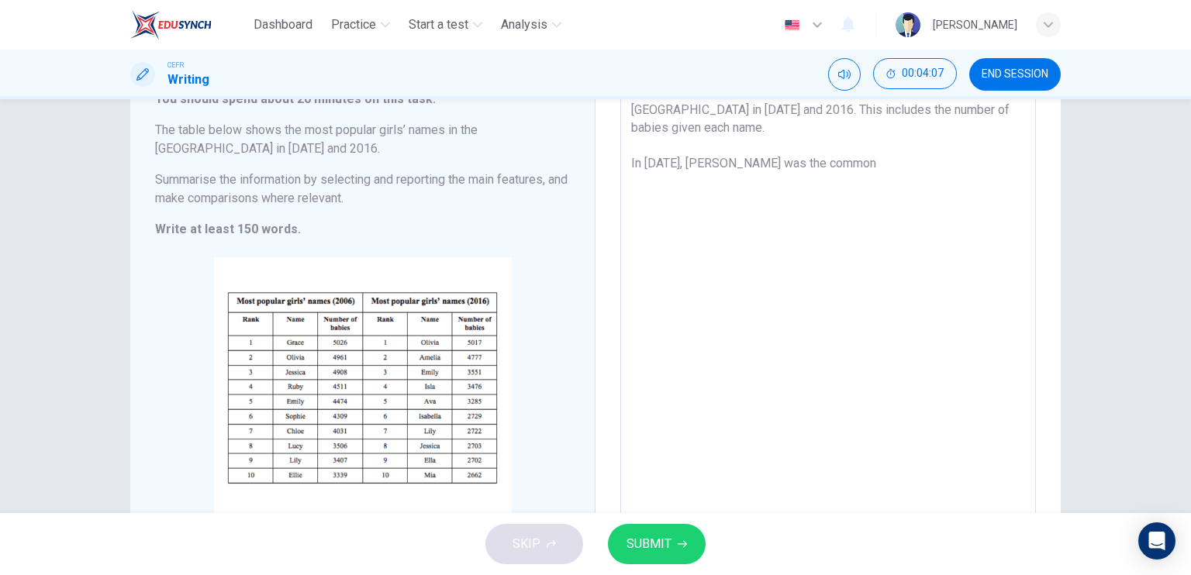
scroll to position [104, 0]
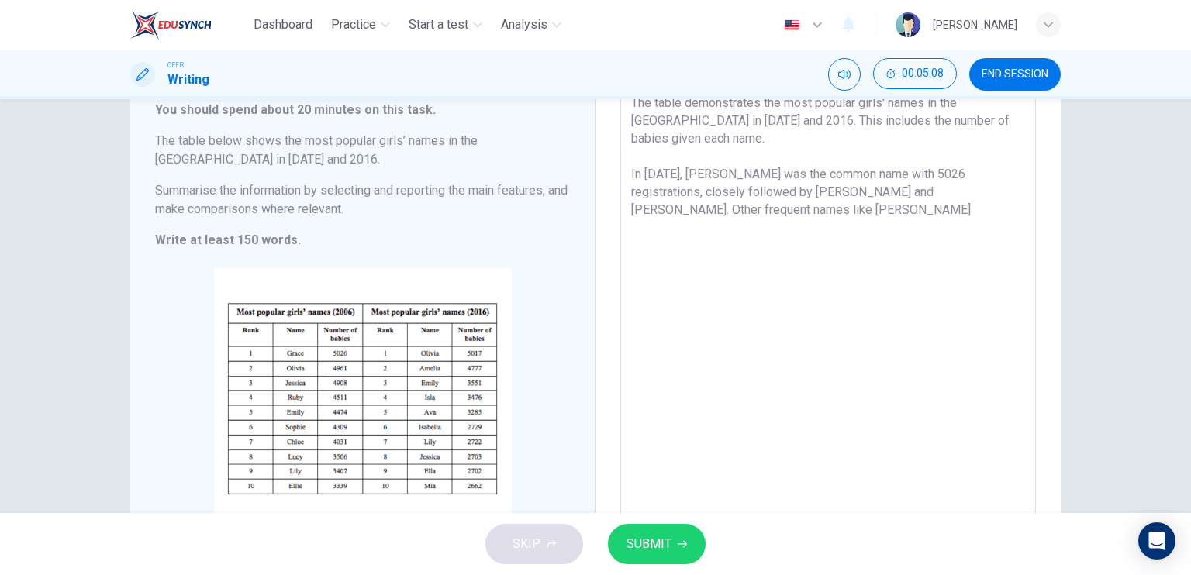
click at [1014, 174] on textarea "The table demonstrates the most popular girls' names in the [GEOGRAPHIC_DATA] i…" at bounding box center [828, 310] width 394 height 433
click at [850, 179] on textarea "The table demonstrates the most popular girls' names in the [GEOGRAPHIC_DATA] i…" at bounding box center [828, 310] width 394 height 433
click at [919, 180] on textarea "The table demonstrates the most popular girls' names in the [GEOGRAPHIC_DATA] i…" at bounding box center [828, 310] width 394 height 433
click at [1009, 171] on textarea "The table demonstrates the most popular girls' names in the [GEOGRAPHIC_DATA] i…" at bounding box center [828, 310] width 394 height 433
click at [886, 205] on textarea "The table demonstrates the most popular girls' names in the [GEOGRAPHIC_DATA] i…" at bounding box center [828, 310] width 394 height 433
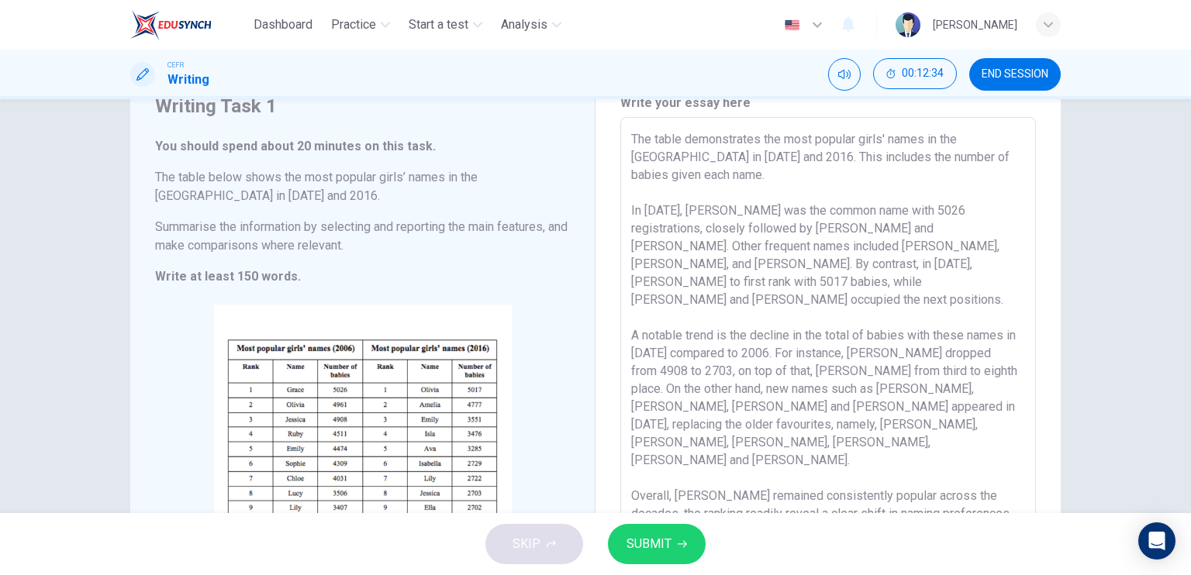
scroll to position [65, 0]
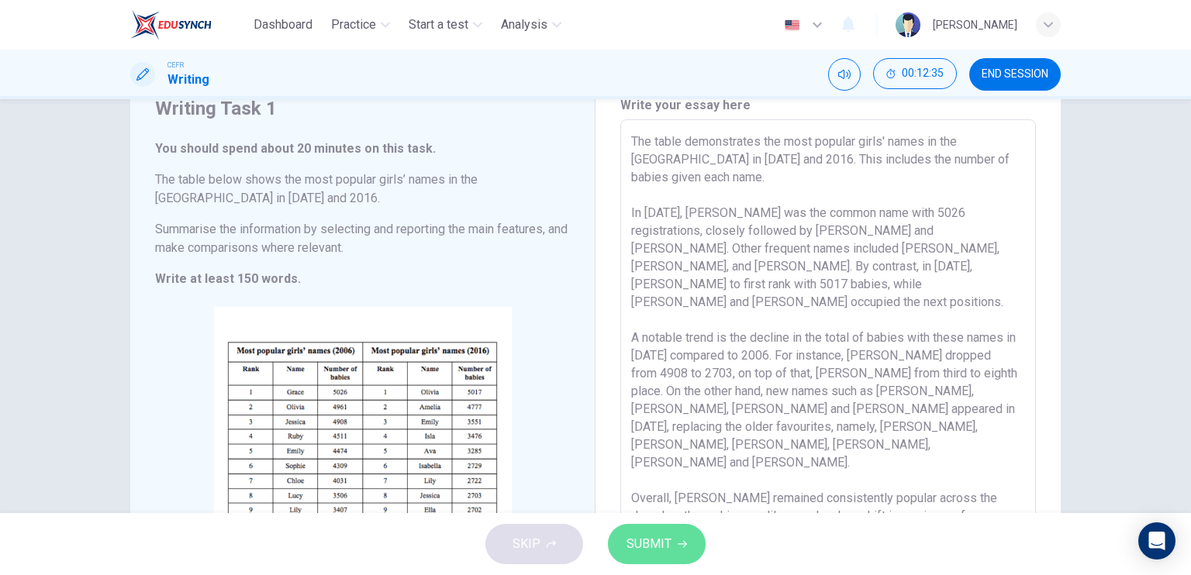
click at [675, 534] on button "SUBMIT" at bounding box center [657, 544] width 98 height 40
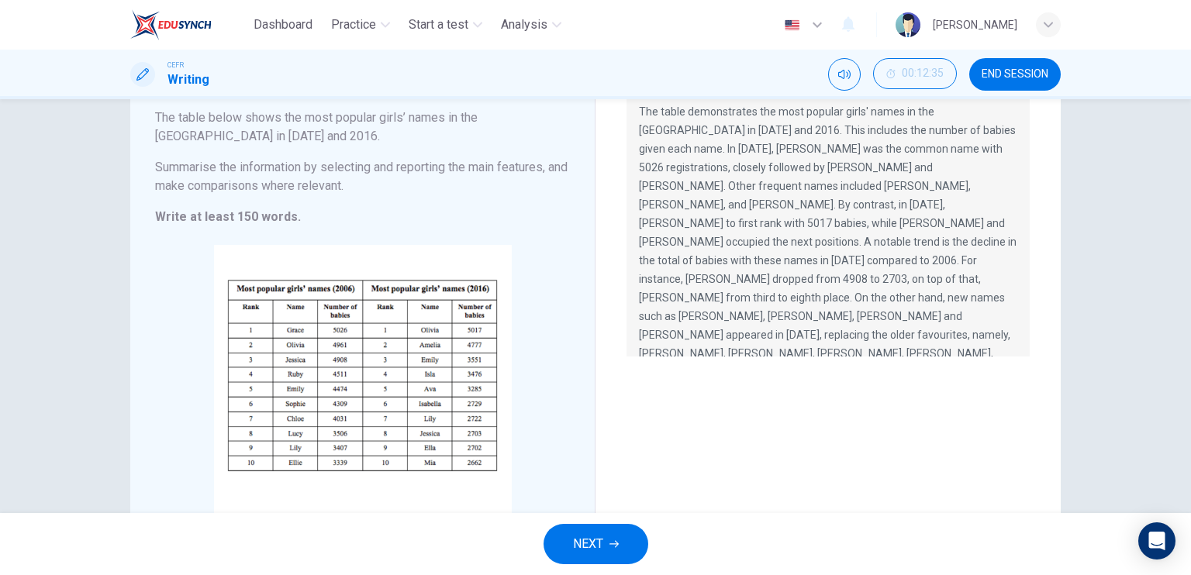
scroll to position [126, 0]
click at [1005, 73] on span "END SESSION" at bounding box center [1014, 74] width 67 height 12
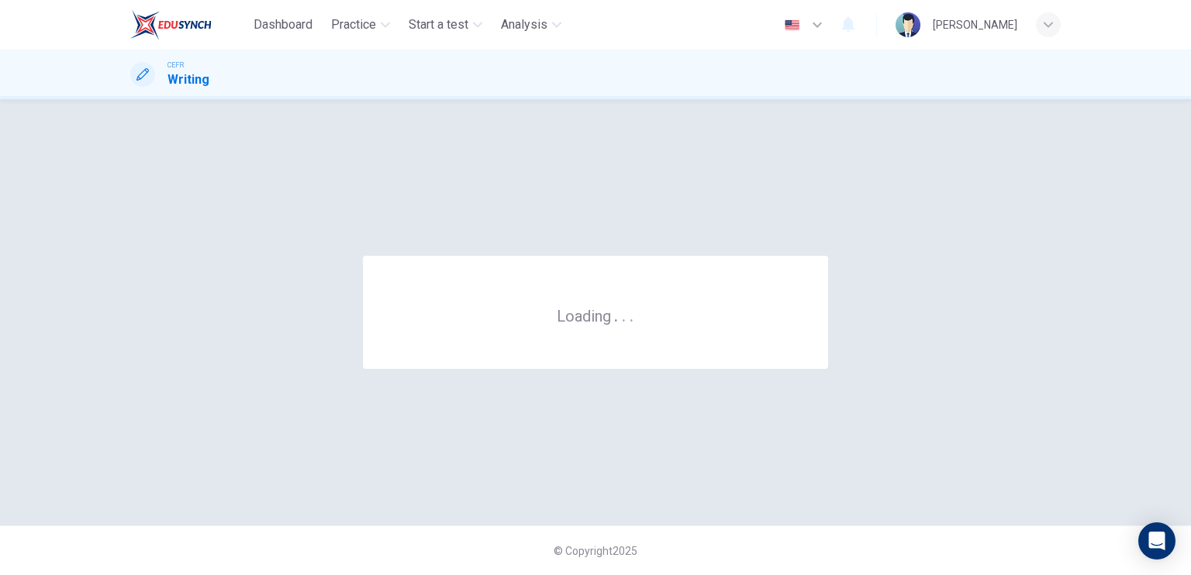
scroll to position [0, 0]
